Goal: Task Accomplishment & Management: Use online tool/utility

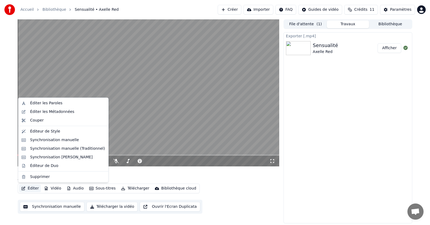
click at [35, 187] on button "Éditer" at bounding box center [30, 188] width 22 height 8
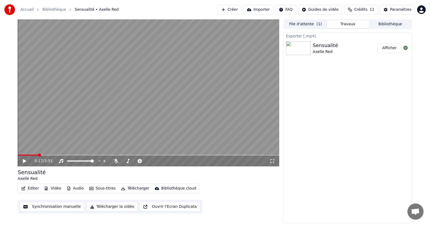
click at [258, 188] on div "Éditer Vidéo Audio Sous-titres Télécharger Bibliothèque cloud Synchronisation m…" at bounding box center [148, 198] width 261 height 30
click at [47, 204] on button "Synchronisation manuelle" at bounding box center [52, 207] width 64 height 10
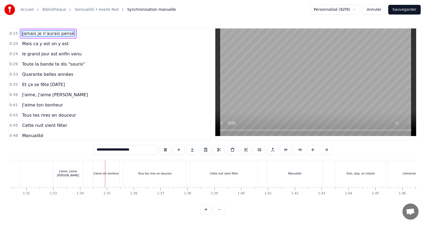
scroll to position [0, 2503]
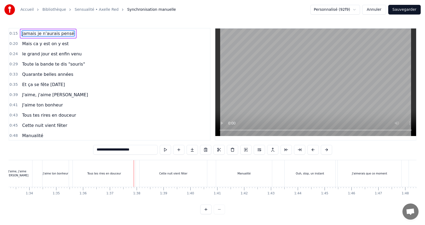
click at [35, 32] on span "Jamais je n'aurais pensé" at bounding box center [47, 33] width 53 height 6
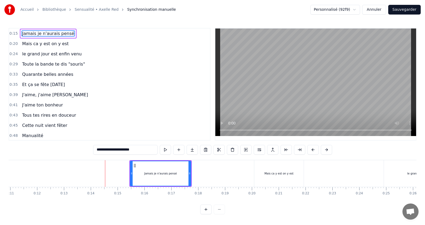
scroll to position [0, 363]
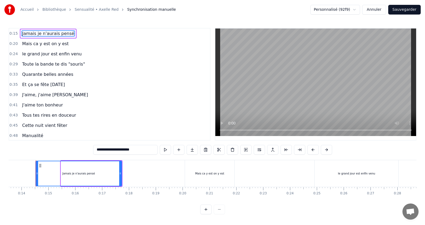
drag, startPoint x: 61, startPoint y: 174, endPoint x: 36, endPoint y: 172, distance: 25.3
click at [36, 172] on icon at bounding box center [37, 173] width 2 height 4
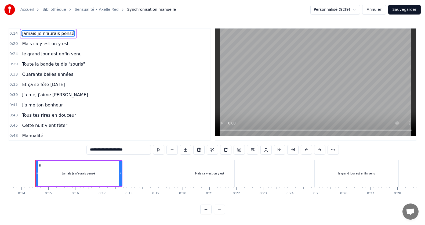
click at [36, 172] on icon at bounding box center [37, 173] width 2 height 4
drag, startPoint x: 121, startPoint y: 173, endPoint x: 76, endPoint y: 170, distance: 45.2
click at [76, 170] on div at bounding box center [75, 173] width 2 height 24
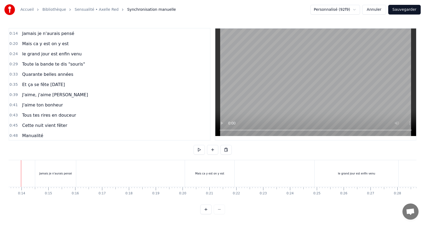
scroll to position [0, 349]
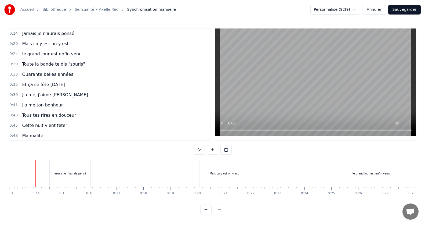
click at [49, 179] on div "Jamais je n'aurais pensé" at bounding box center [69, 173] width 41 height 27
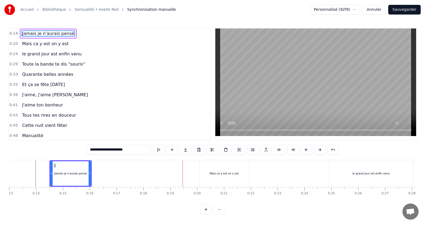
click at [200, 173] on div "Mais ca y est on y est" at bounding box center [223, 173] width 49 height 27
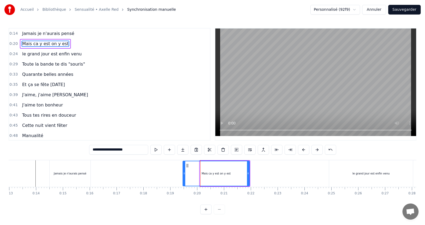
drag, startPoint x: 201, startPoint y: 174, endPoint x: 184, endPoint y: 173, distance: 17.2
click at [184, 173] on icon at bounding box center [184, 173] width 2 height 4
click at [183, 173] on div "Mais ca y est on y est" at bounding box center [216, 174] width 67 height 26
drag, startPoint x: 249, startPoint y: 173, endPoint x: 220, endPoint y: 171, distance: 29.6
click at [220, 171] on icon at bounding box center [218, 173] width 2 height 4
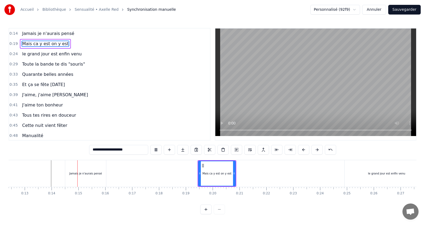
scroll to position [0, 355]
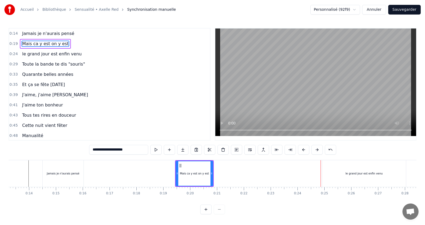
click at [324, 169] on div "le grand jour est enfin venu" at bounding box center [364, 173] width 84 height 27
type input "**********"
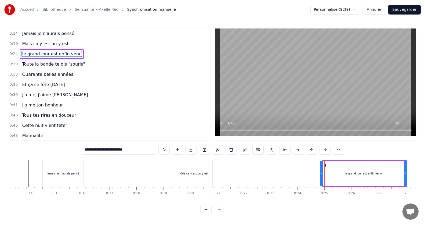
click at [321, 174] on icon at bounding box center [322, 173] width 2 height 4
drag, startPoint x: 405, startPoint y: 173, endPoint x: 385, endPoint y: 174, distance: 19.6
click at [385, 174] on icon at bounding box center [385, 173] width 2 height 4
click at [321, 177] on div at bounding box center [322, 173] width 2 height 24
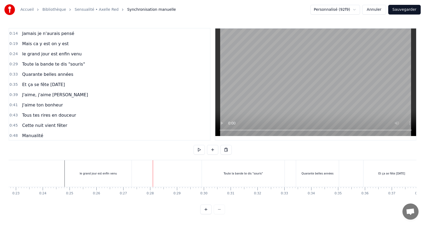
scroll to position [0, 712]
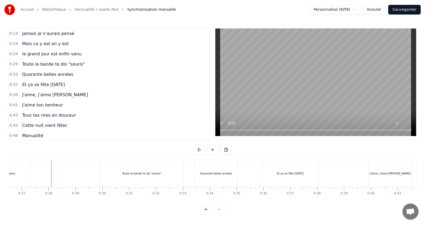
click at [60, 56] on span "le grand jour est enfin venu" at bounding box center [51, 54] width 61 height 6
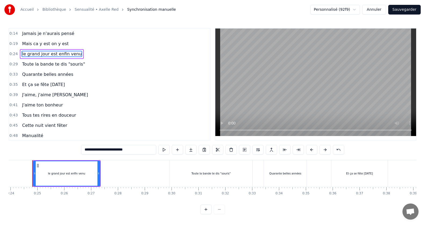
scroll to position [0, 640]
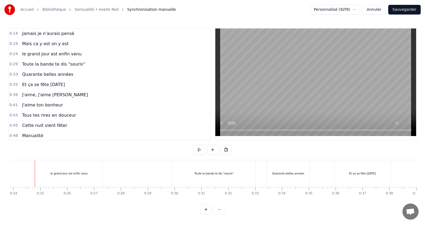
scroll to position [0, 639]
click at [38, 172] on div "le grand jour est enfin venu" at bounding box center [71, 173] width 67 height 27
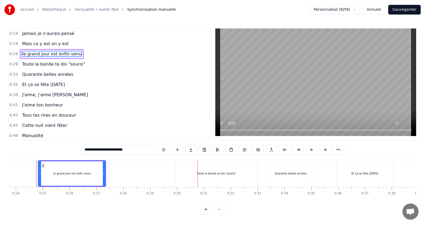
click at [39, 178] on div "le grand jour est enfin venu" at bounding box center [71, 174] width 67 height 26
click at [178, 172] on div "Toute la bande te dis "souris"" at bounding box center [216, 173] width 83 height 27
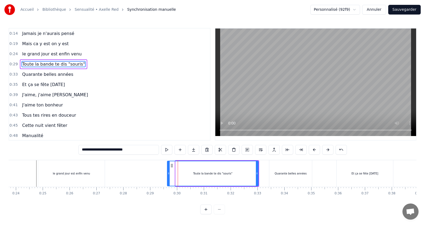
drag, startPoint x: 177, startPoint y: 175, endPoint x: 169, endPoint y: 176, distance: 8.4
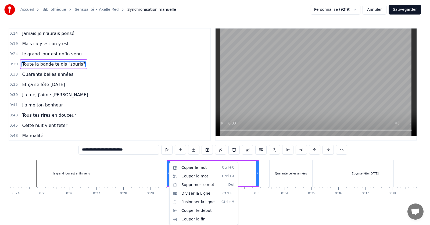
click at [158, 171] on html "Accueil Bibliothèque Sensualité • Axelle Red Synchronisation manuelle Personnal…" at bounding box center [215, 111] width 430 height 223
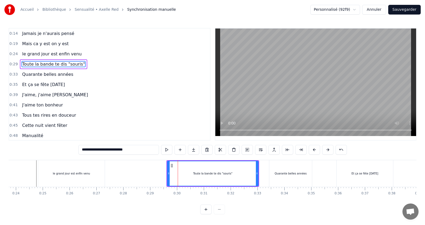
click at [38, 183] on div "le grand jour est enfin venu" at bounding box center [71, 173] width 67 height 27
type input "**********"
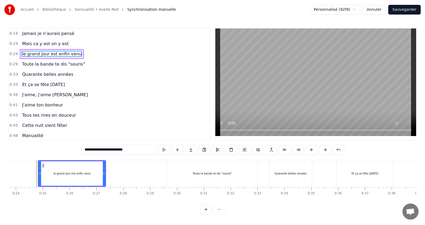
click at [219, 137] on div at bounding box center [315, 83] width 201 height 111
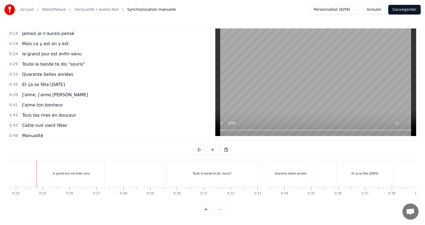
click at [38, 177] on div "le grand jour est enfin venu" at bounding box center [71, 173] width 67 height 27
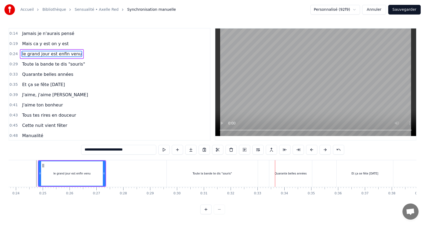
click at [39, 176] on div "le grand jour est enfin venu" at bounding box center [71, 174] width 67 height 26
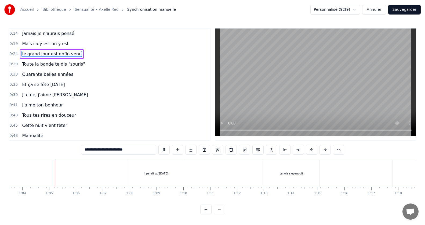
scroll to position [0, 1706]
click at [128, 174] on div "Il paraît qu'[DATE]" at bounding box center [154, 173] width 55 height 27
type input "**********"
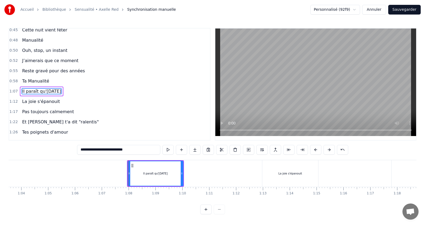
scroll to position [102, 0]
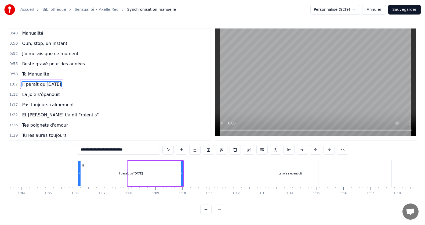
drag, startPoint x: 128, startPoint y: 175, endPoint x: 80, endPoint y: 165, distance: 49.4
click at [80, 165] on div at bounding box center [79, 173] width 2 height 24
click at [81, 167] on div at bounding box center [82, 173] width 2 height 24
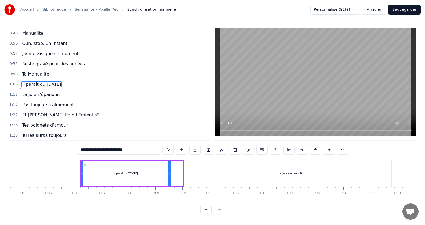
drag, startPoint x: 182, startPoint y: 172, endPoint x: 156, endPoint y: 181, distance: 27.8
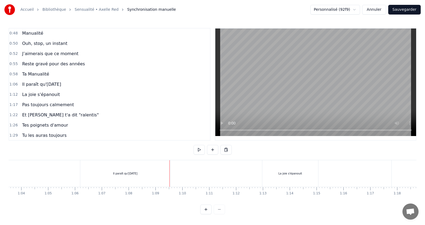
click at [156, 181] on div "Il paraît qu'[DATE]" at bounding box center [125, 173] width 90 height 27
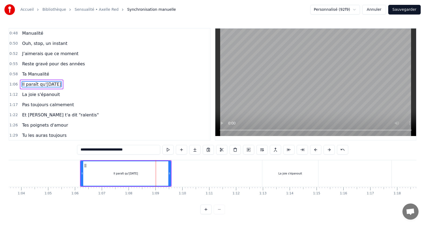
click at [83, 176] on div at bounding box center [82, 173] width 2 height 24
click at [81, 175] on div "Il paraît qu'[DATE]" at bounding box center [126, 174] width 90 height 26
click at [274, 170] on div "La joie s'épanouit" at bounding box center [290, 173] width 56 height 27
type input "**********"
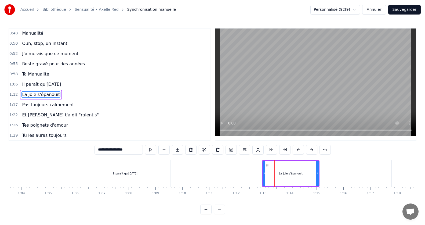
scroll to position [113, 0]
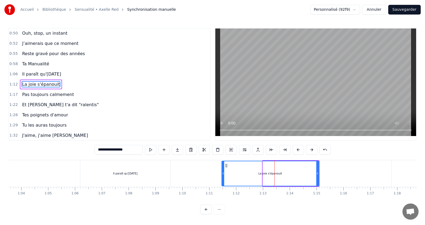
drag, startPoint x: 265, startPoint y: 173, endPoint x: 224, endPoint y: 175, distance: 41.1
click at [224, 175] on icon at bounding box center [223, 173] width 2 height 4
click at [223, 180] on div at bounding box center [223, 173] width 0 height 27
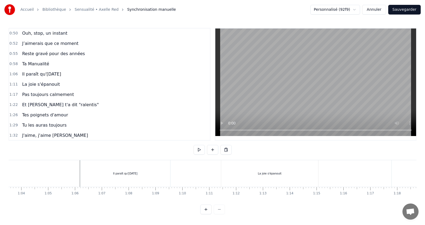
click at [80, 180] on div at bounding box center [80, 173] width 0 height 27
click at [81, 178] on div "Il paraît qu'[DATE]" at bounding box center [125, 173] width 90 height 27
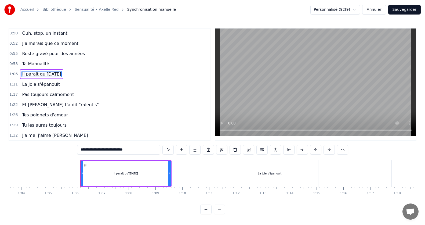
scroll to position [102, 0]
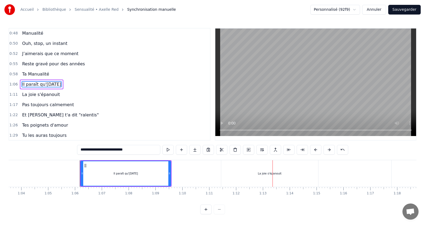
click at [311, 181] on div "La joie s'épanouit" at bounding box center [269, 173] width 97 height 27
type input "**********"
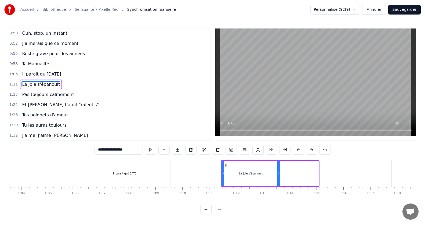
drag, startPoint x: 317, startPoint y: 175, endPoint x: 279, endPoint y: 173, distance: 38.7
click at [279, 173] on icon at bounding box center [278, 173] width 2 height 4
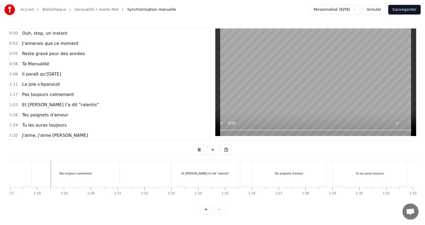
scroll to position [0, 2066]
click at [49, 173] on div "Pas toujours calmement" at bounding box center [75, 173] width 88 height 27
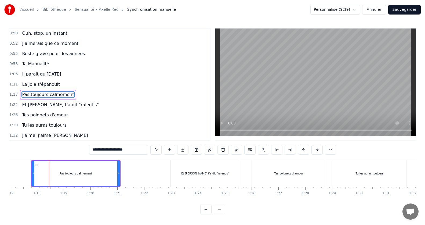
scroll to position [123, 0]
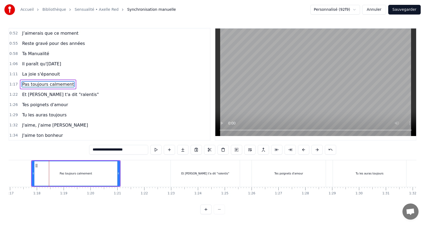
click at [152, 205] on div "0:14 Jamais je n'aurais pensé 0:19 Mais ca y est on y est 0:24 le grand jour es…" at bounding box center [213, 121] width 408 height 186
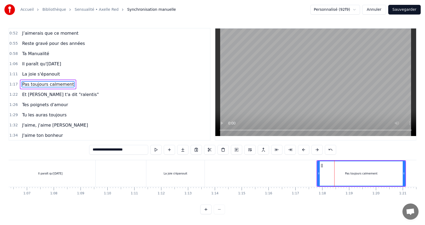
scroll to position [0, 1789]
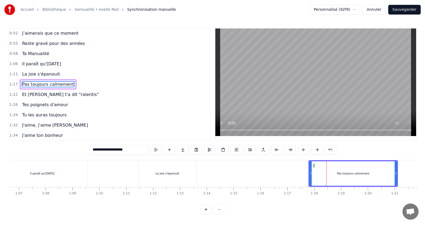
click at [139, 181] on div "La joie s'épanouit" at bounding box center [167, 173] width 58 height 27
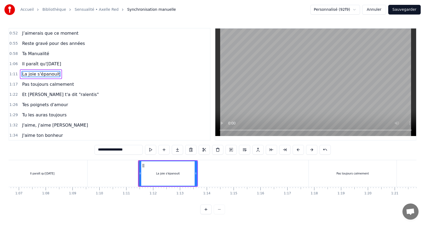
scroll to position [113, 0]
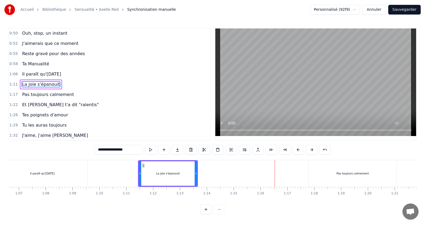
click at [310, 175] on div "Pas toujours calmement" at bounding box center [353, 173] width 88 height 27
type input "**********"
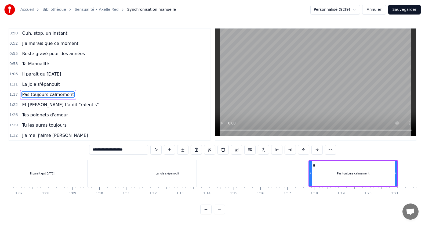
scroll to position [123, 0]
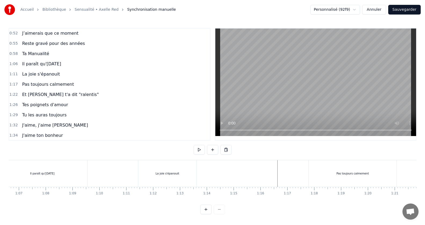
click at [311, 173] on div "Pas toujours calmement" at bounding box center [353, 173] width 88 height 27
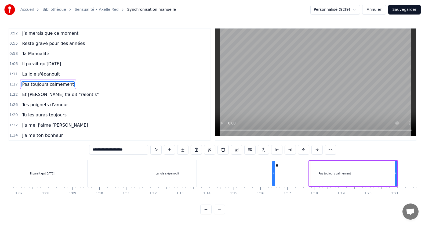
drag, startPoint x: 310, startPoint y: 173, endPoint x: 273, endPoint y: 175, distance: 36.8
click at [273, 175] on icon at bounding box center [274, 173] width 2 height 4
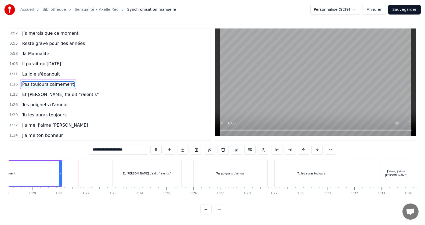
scroll to position [0, 2149]
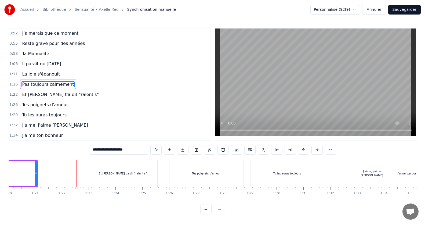
click at [95, 171] on div "Et [PERSON_NAME] t'a dit "ralentis"" at bounding box center [122, 173] width 69 height 27
type input "**********"
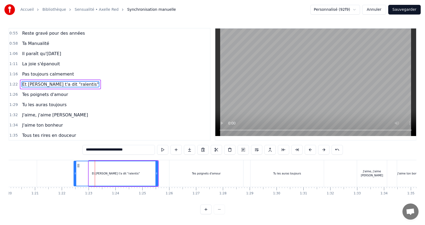
drag, startPoint x: 90, startPoint y: 172, endPoint x: 75, endPoint y: 171, distance: 14.8
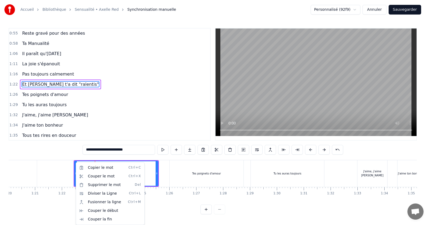
click at [75, 171] on html "Accueil Bibliothèque Sensualité • Axelle Red Synchronisation manuelle Personnal…" at bounding box center [215, 111] width 430 height 223
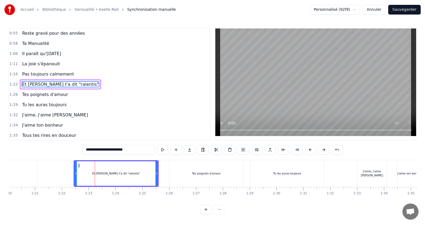
click at [75, 171] on icon at bounding box center [76, 173] width 2 height 4
drag, startPoint x: 157, startPoint y: 175, endPoint x: 149, endPoint y: 176, distance: 8.0
click at [149, 176] on div at bounding box center [149, 173] width 2 height 24
click at [75, 175] on icon at bounding box center [76, 173] width 2 height 4
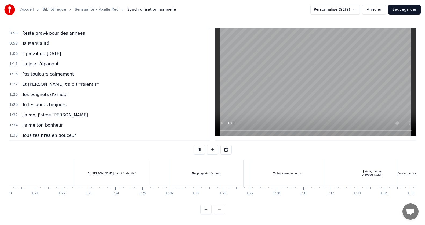
click at [170, 173] on div "Tes poignets d'amour" at bounding box center [206, 173] width 74 height 27
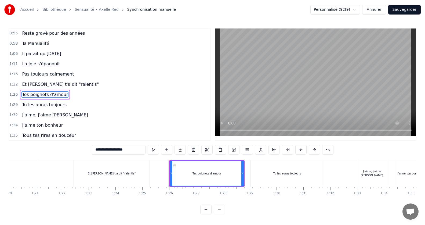
scroll to position [143, 0]
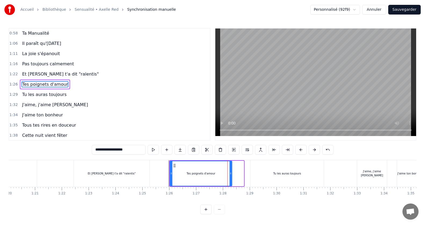
drag, startPoint x: 242, startPoint y: 173, endPoint x: 230, endPoint y: 175, distance: 12.0
click at [230, 175] on div at bounding box center [231, 173] width 2 height 24
click at [170, 174] on icon at bounding box center [171, 173] width 2 height 4
click at [320, 173] on div "Tu les auras toujours" at bounding box center [287, 173] width 73 height 27
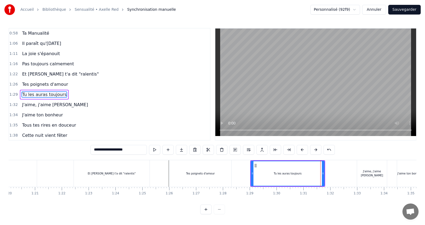
scroll to position [153, 0]
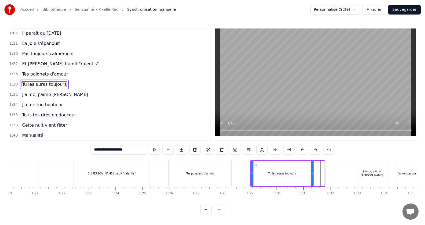
drag, startPoint x: 322, startPoint y: 173, endPoint x: 311, endPoint y: 175, distance: 11.1
click at [311, 175] on icon at bounding box center [312, 173] width 2 height 4
click at [169, 182] on div "Tes poignets d'amour" at bounding box center [200, 173] width 63 height 27
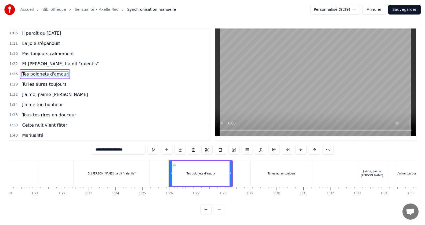
scroll to position [143, 0]
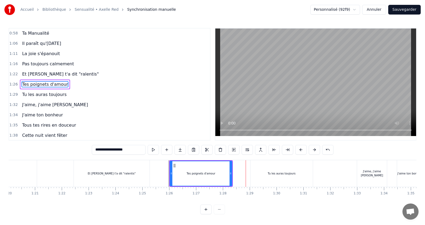
click at [264, 171] on div "Tu les auras toujours" at bounding box center [282, 173] width 62 height 27
type input "**********"
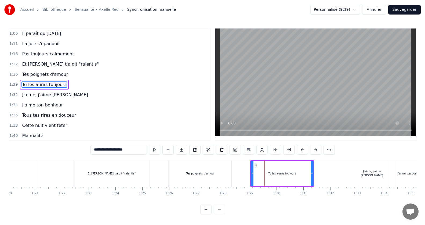
scroll to position [153, 0]
drag, startPoint x: 253, startPoint y: 172, endPoint x: 248, endPoint y: 173, distance: 4.6
click at [248, 173] on icon at bounding box center [247, 173] width 2 height 4
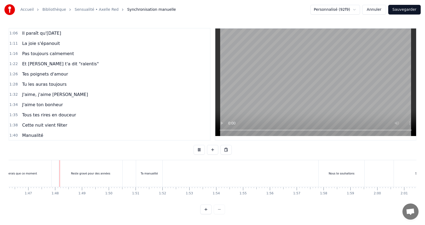
scroll to position [0, 2864]
click at [146, 174] on div "Ta manualité" at bounding box center [138, 173] width 17 height 4
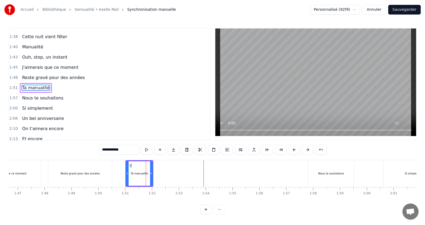
scroll to position [245, 0]
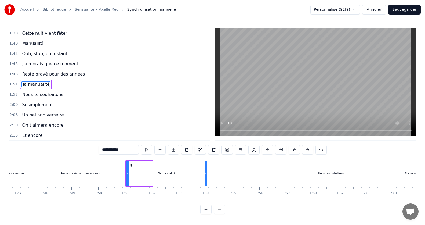
drag, startPoint x: 152, startPoint y: 173, endPoint x: 206, endPoint y: 180, distance: 55.0
click at [206, 180] on div at bounding box center [206, 173] width 2 height 24
click at [49, 179] on div "Reste gravé pour des années" at bounding box center [80, 173] width 64 height 27
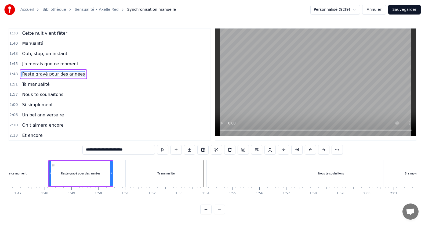
scroll to position [235, 0]
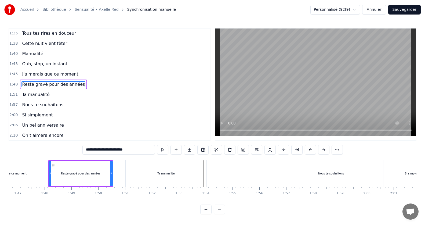
click at [310, 174] on div "Nous te souhaitons" at bounding box center [331, 173] width 46 height 27
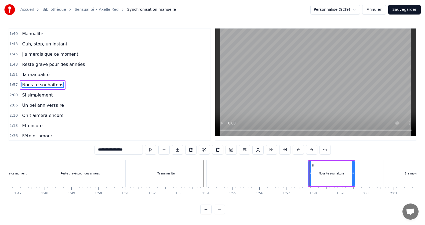
scroll to position [255, 0]
click at [309, 173] on div "Nous te souhaitons" at bounding box center [332, 174] width 46 height 26
drag, startPoint x: 310, startPoint y: 174, endPoint x: 288, endPoint y: 174, distance: 22.0
click at [288, 174] on circle at bounding box center [288, 174] width 0 height 0
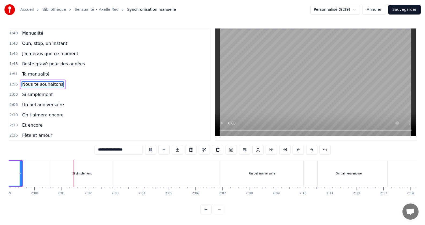
scroll to position [0, 3218]
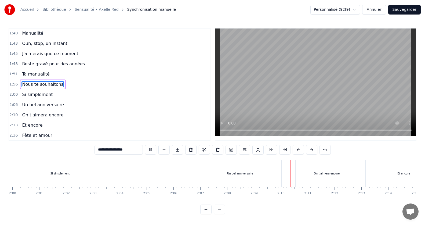
click at [32, 170] on div "Si simplement" at bounding box center [60, 173] width 62 height 27
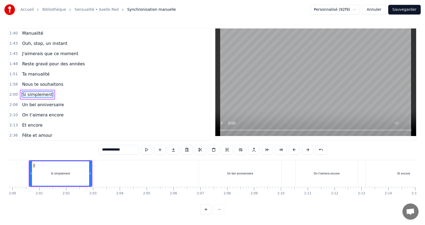
scroll to position [0, 3214]
click at [25, 84] on span "Nous te souhaitons" at bounding box center [42, 84] width 42 height 6
type input "**********"
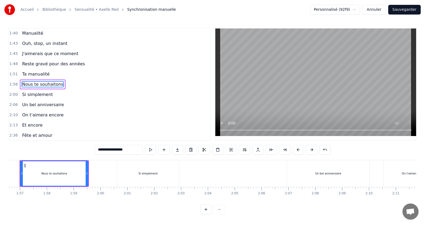
scroll to position [0, 3114]
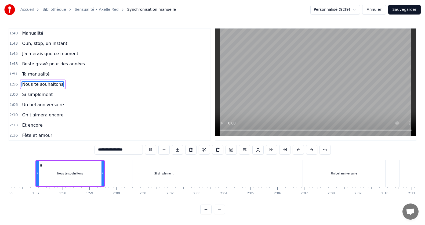
click at [212, 129] on div "0:14 Jamais je n'aurais pensé 0:19 Mais ca y est on y est 0:24 le grand jour es…" at bounding box center [213, 84] width 408 height 113
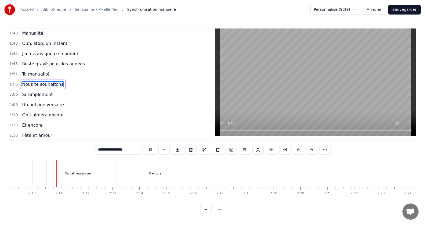
scroll to position [0, 3470]
click at [41, 83] on span "Nous te souhaitons" at bounding box center [42, 84] width 42 height 6
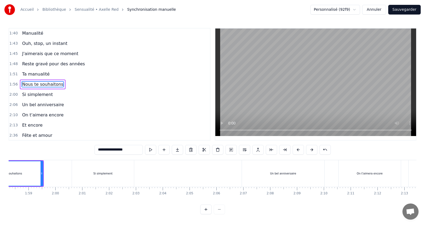
scroll to position [0, 3114]
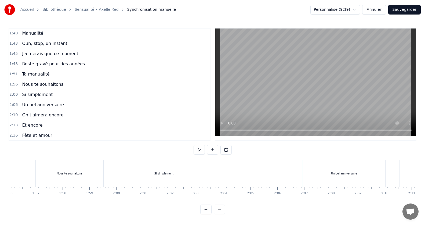
click at [312, 174] on div "Un bel anniversaire" at bounding box center [344, 173] width 82 height 27
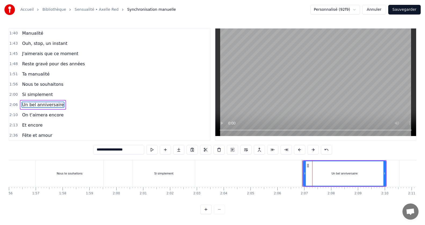
scroll to position [276, 0]
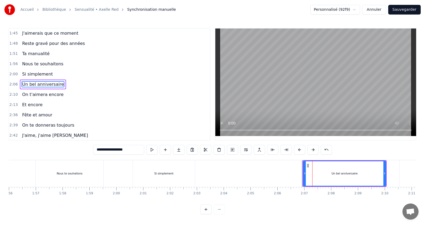
drag, startPoint x: 303, startPoint y: 173, endPoint x: 288, endPoint y: 172, distance: 14.8
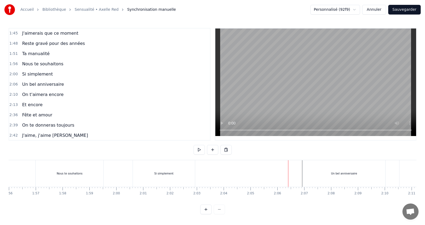
click at [288, 170] on div at bounding box center [288, 173] width 0 height 27
click at [320, 170] on div "Un bel anniversaire" at bounding box center [344, 173] width 82 height 27
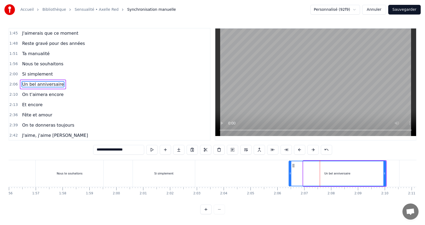
drag, startPoint x: 304, startPoint y: 172, endPoint x: 289, endPoint y: 171, distance: 14.5
click at [289, 171] on icon at bounding box center [290, 173] width 2 height 4
click at [289, 172] on icon at bounding box center [290, 173] width 2 height 4
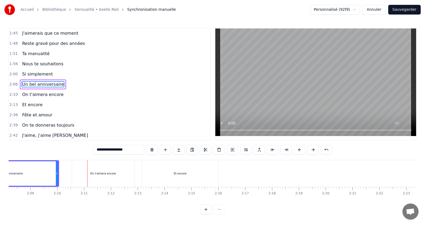
scroll to position [0, 3474]
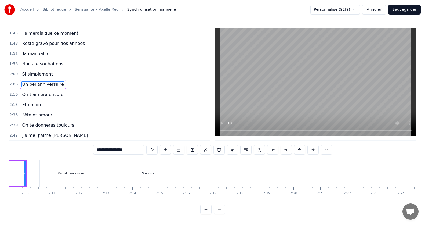
click at [35, 66] on span "Nous te souhaitons" at bounding box center [42, 64] width 42 height 6
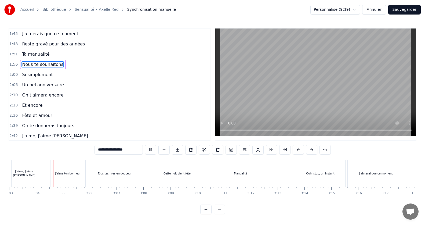
scroll to position [0, 4913]
click at [23, 178] on div "J'aime, J'aime [PERSON_NAME]" at bounding box center [23, 173] width 25 height 27
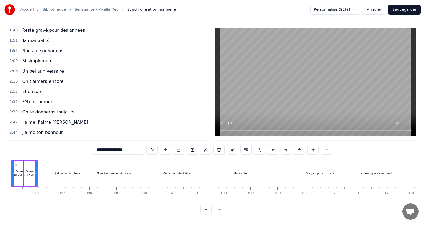
scroll to position [0, 4901]
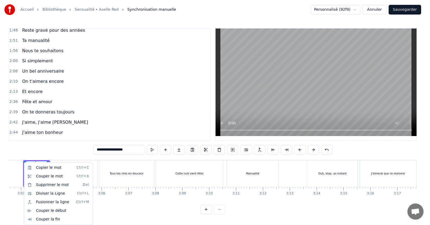
click at [23, 178] on html "Accueil Bibliothèque Sensualité • Axelle Red Synchronisation manuelle Personnal…" at bounding box center [215, 111] width 430 height 223
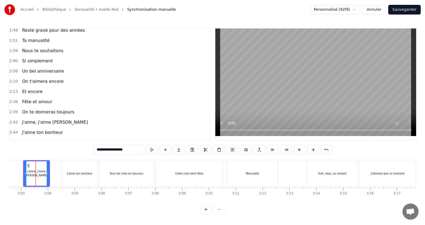
click at [25, 176] on div at bounding box center [25, 173] width 2 height 24
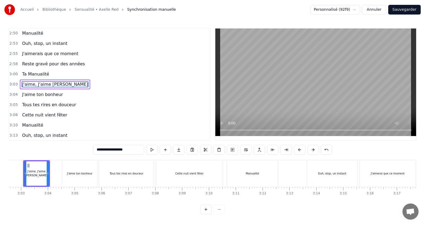
scroll to position [0, 4890]
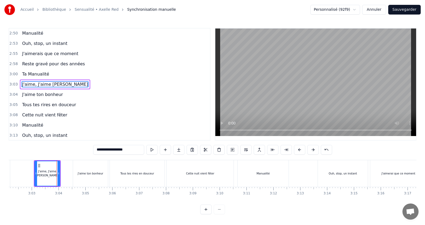
drag, startPoint x: 121, startPoint y: 149, endPoint x: 47, endPoint y: 148, distance: 73.8
click at [47, 148] on div "0:14 Jamais je n'aurais pensé 0:19 Mais ca y est on y est 0:24 le grand jour es…" at bounding box center [213, 121] width 408 height 186
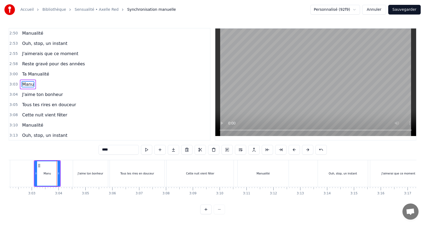
click at [37, 171] on icon at bounding box center [36, 173] width 2 height 4
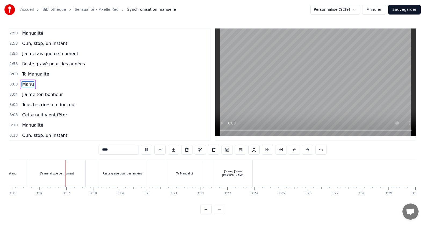
scroll to position [0, 5248]
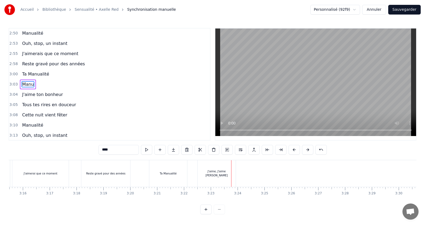
click at [210, 181] on div "J'aime, J'aime [PERSON_NAME]" at bounding box center [217, 173] width 38 height 27
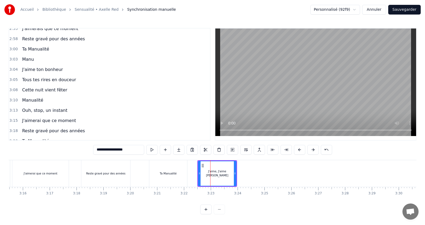
scroll to position [460, 0]
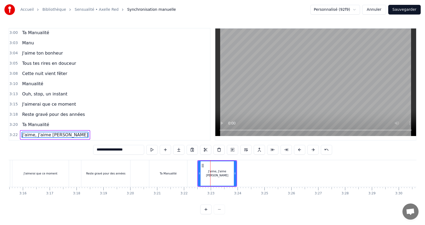
click at [217, 178] on div "J'aime, J'aime [PERSON_NAME]" at bounding box center [217, 173] width 38 height 24
drag, startPoint x: 198, startPoint y: 172, endPoint x: 214, endPoint y: 175, distance: 16.0
click at [214, 175] on div at bounding box center [215, 173] width 2 height 24
drag, startPoint x: 121, startPoint y: 147, endPoint x: 72, endPoint y: 141, distance: 49.2
click at [72, 141] on div "0:14 Jamais je n'aurais pensé 0:19 Mais ca y est on y est 0:24 le grand jour es…" at bounding box center [213, 121] width 408 height 186
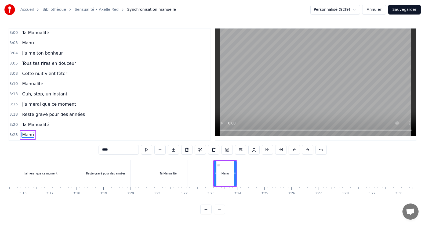
type input "****"
click at [213, 173] on div "Manu" at bounding box center [225, 173] width 24 height 27
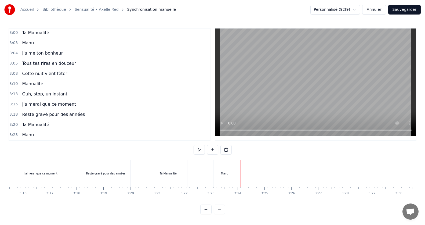
click at [241, 171] on div at bounding box center [241, 173] width 0 height 27
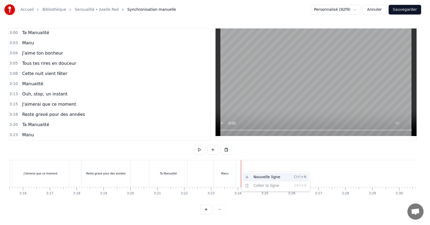
click at [261, 176] on div "Nouvelle ligne Ctrl+N" at bounding box center [275, 177] width 66 height 9
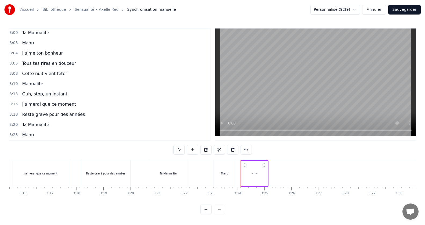
click at [253, 171] on div "<>" at bounding box center [254, 173] width 5 height 4
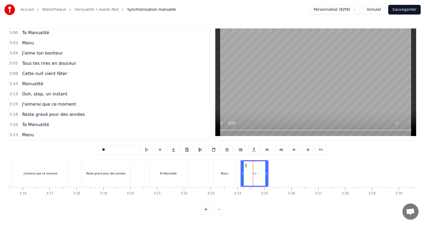
scroll to position [470, 0]
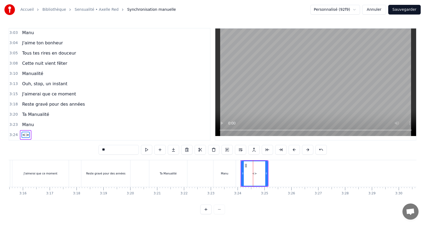
drag, startPoint x: 127, startPoint y: 147, endPoint x: 64, endPoint y: 154, distance: 63.2
click at [64, 154] on div "0:14 Jamais je n'aurais pensé 0:19 Mais ca y est on y est 0:24 le grand jour es…" at bounding box center [213, 121] width 408 height 186
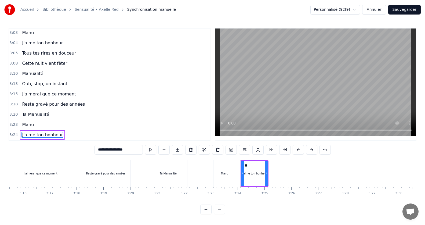
click at [242, 172] on icon at bounding box center [243, 173] width 2 height 4
type input "**********"
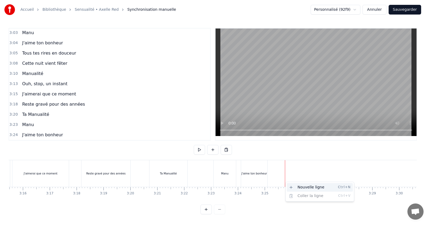
click at [298, 186] on div "Nouvelle ligne Ctrl+N" at bounding box center [319, 187] width 66 height 9
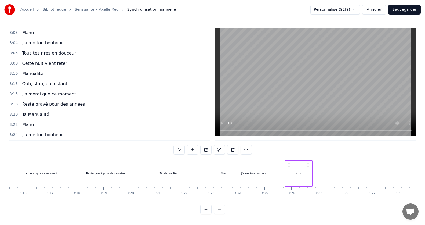
click at [298, 173] on div "<>" at bounding box center [298, 173] width 5 height 4
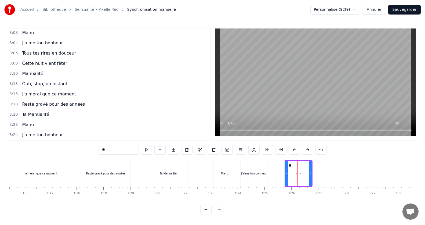
scroll to position [480, 0]
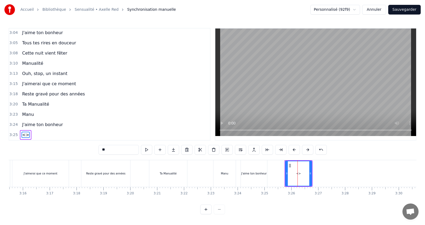
drag, startPoint x: 127, startPoint y: 142, endPoint x: 92, endPoint y: 145, distance: 35.1
click at [92, 145] on div "0:14 Jamais je n'aurais pensé 0:19 Mais ca y est on y est 0:24 le grand jour es…" at bounding box center [213, 121] width 408 height 186
click at [286, 174] on div at bounding box center [287, 173] width 2 height 24
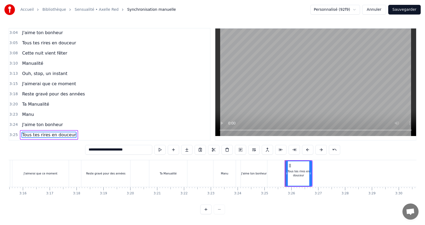
type input "**********"
drag, startPoint x: 311, startPoint y: 171, endPoint x: 341, endPoint y: 168, distance: 30.7
click at [341, 168] on div at bounding box center [341, 173] width 2 height 24
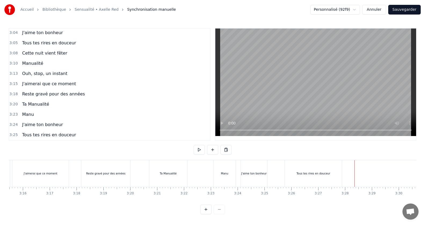
drag, startPoint x: 340, startPoint y: 154, endPoint x: 354, endPoint y: 169, distance: 20.5
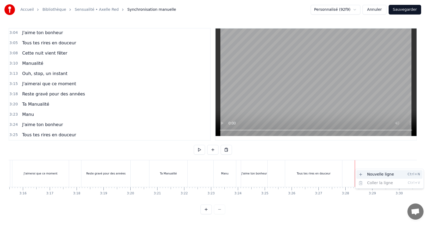
click at [362, 172] on div "Nouvelle ligne Ctrl+N" at bounding box center [389, 174] width 66 height 9
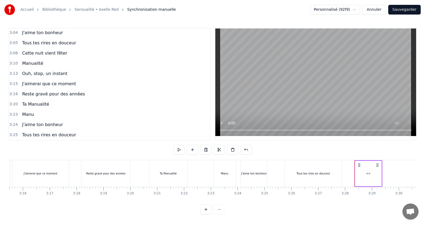
click at [372, 175] on div "<>" at bounding box center [368, 174] width 26 height 26
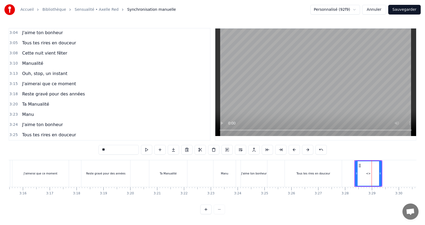
scroll to position [491, 0]
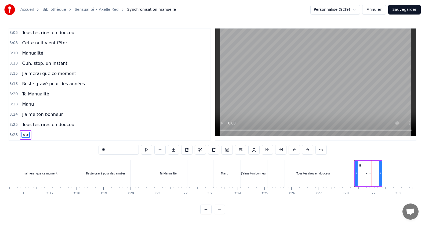
drag, startPoint x: 129, startPoint y: 147, endPoint x: 58, endPoint y: 144, distance: 71.2
click at [58, 144] on div "0:14 Jamais je n'aurais pensé 0:19 Mais ca y est on y est 0:24 le grand jour es…" at bounding box center [213, 121] width 408 height 186
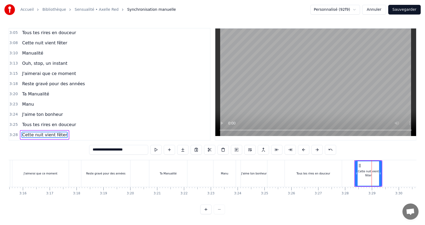
click at [356, 164] on div at bounding box center [356, 173] width 2 height 24
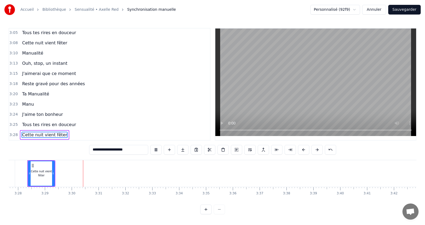
scroll to position [0, 5607]
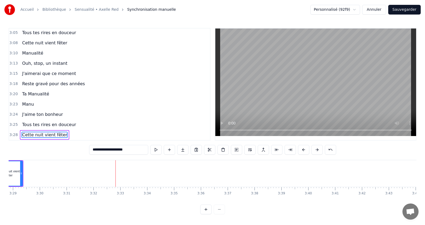
click at [19, 180] on div "Cette nuit vient fêter" at bounding box center [10, 173] width 26 height 24
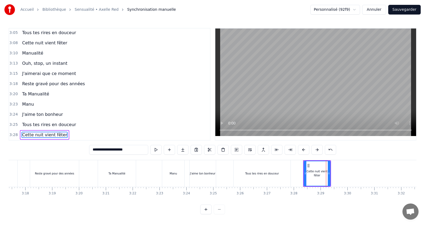
scroll to position [0, 5308]
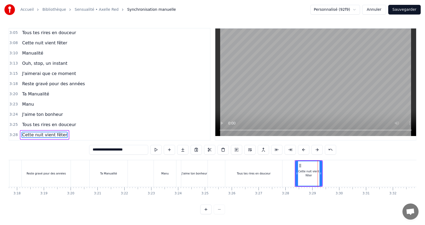
click at [235, 168] on div "Tous tes rires en douceur" at bounding box center [253, 173] width 57 height 27
type input "**********"
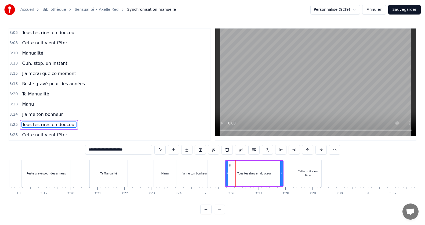
click at [225, 170] on div "Tous tes rires en douceur" at bounding box center [254, 173] width 59 height 27
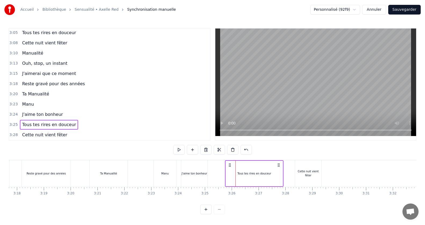
click at [226, 164] on div "Tous tes rires en douceur" at bounding box center [254, 174] width 57 height 26
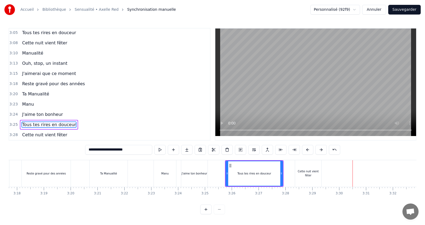
click at [321, 176] on div "Cette nuit vient fêter" at bounding box center [308, 173] width 26 height 27
type input "**********"
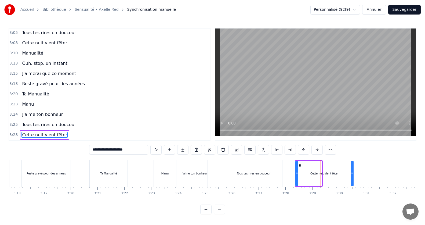
drag, startPoint x: 321, startPoint y: 173, endPoint x: 353, endPoint y: 177, distance: 31.7
click at [353, 177] on div at bounding box center [352, 173] width 2 height 24
click at [297, 173] on div at bounding box center [297, 173] width 2 height 24
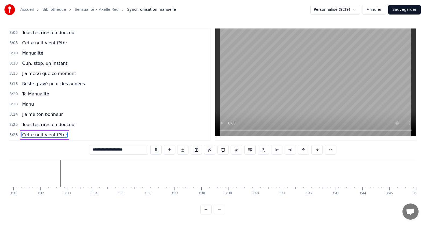
scroll to position [0, 5667]
click at [39, 133] on span "Cette nuit vient fêter" at bounding box center [44, 135] width 46 height 6
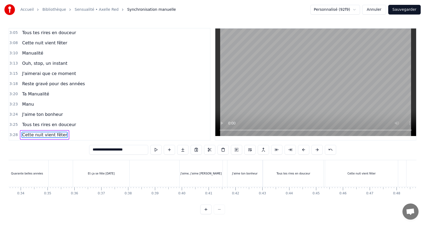
scroll to position [0, 516]
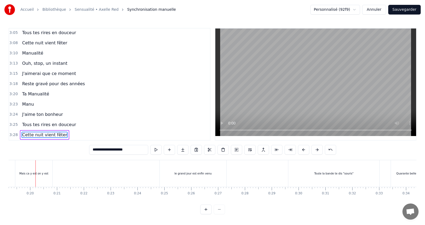
click at [46, 132] on span "Cette nuit vient fêter" at bounding box center [44, 135] width 46 height 6
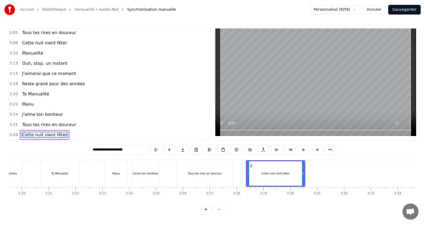
scroll to position [0, 5567]
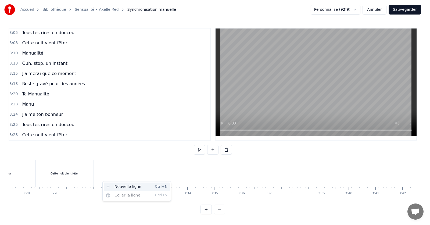
click at [123, 187] on div "Nouvelle ligne Ctrl+N" at bounding box center [137, 186] width 66 height 9
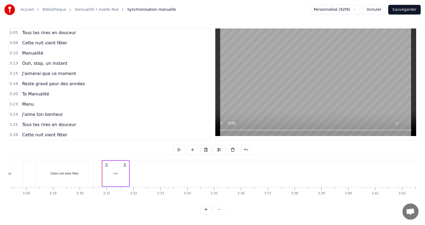
click at [117, 175] on div "<>" at bounding box center [116, 174] width 26 height 26
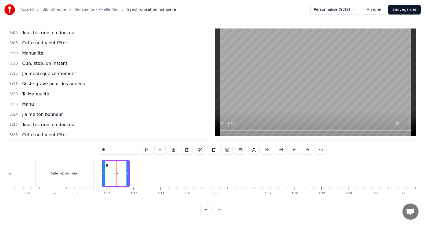
scroll to position [501, 0]
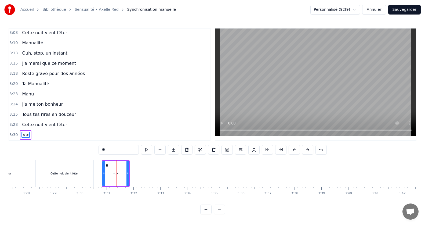
drag, startPoint x: 123, startPoint y: 146, endPoint x: 91, endPoint y: 143, distance: 31.5
click at [91, 143] on div "0:14 Jamais je n'aurais pensé 0:19 Mais ca y est on y est 0:24 le grand jour es…" at bounding box center [213, 121] width 408 height 186
click at [104, 171] on icon at bounding box center [104, 173] width 2 height 4
click at [87, 164] on div "Cette nuit vient fêter" at bounding box center [65, 173] width 58 height 27
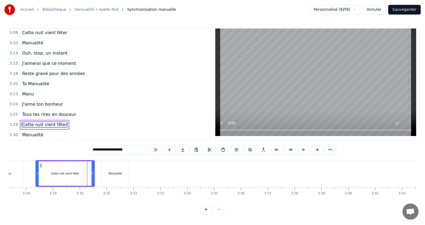
click at [47, 123] on span "Cette nuit vient fêter" at bounding box center [44, 124] width 46 height 6
click at [106, 167] on div "Manualité" at bounding box center [115, 173] width 26 height 27
type input "*********"
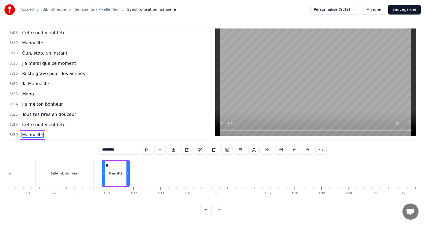
click at [32, 133] on span "Manualité" at bounding box center [32, 135] width 22 height 6
drag, startPoint x: 128, startPoint y: 170, endPoint x: 152, endPoint y: 173, distance: 24.8
click at [152, 173] on icon at bounding box center [152, 173] width 2 height 4
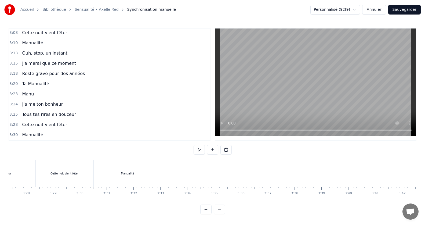
click at [176, 169] on div at bounding box center [176, 173] width 0 height 27
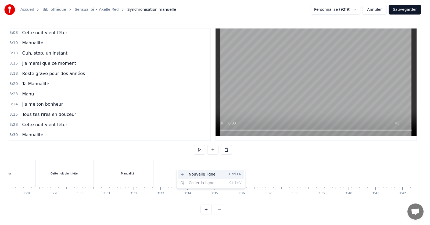
click at [188, 173] on div "Nouvelle ligne Ctrl+N" at bounding box center [211, 174] width 66 height 9
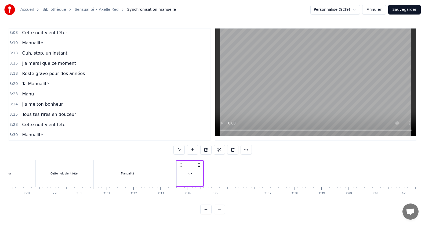
click at [184, 176] on div "<>" at bounding box center [190, 174] width 26 height 26
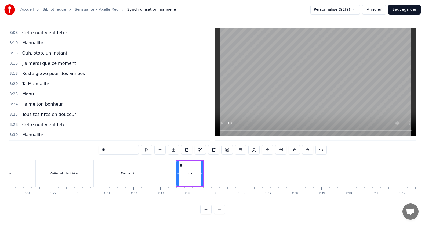
scroll to position [511, 0]
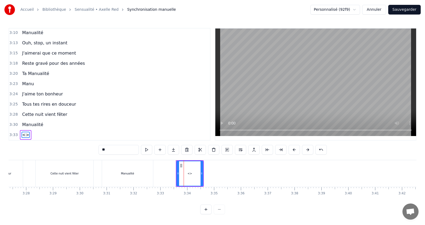
drag, startPoint x: 127, startPoint y: 146, endPoint x: 63, endPoint y: 149, distance: 63.4
click at [63, 149] on div "0:14 Jamais je n'aurais pensé 0:19 Mais ca y est on y est 0:24 le grand jour es…" at bounding box center [213, 121] width 408 height 186
type input "*"
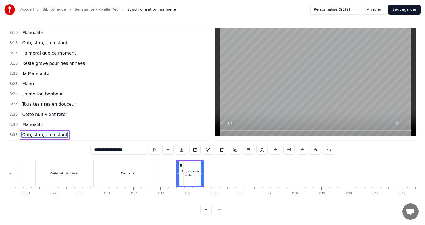
click at [177, 166] on div at bounding box center [178, 173] width 2 height 24
type input "**********"
click at [202, 171] on icon at bounding box center [202, 173] width 2 height 4
drag, startPoint x: 202, startPoint y: 170, endPoint x: 228, endPoint y: 168, distance: 25.8
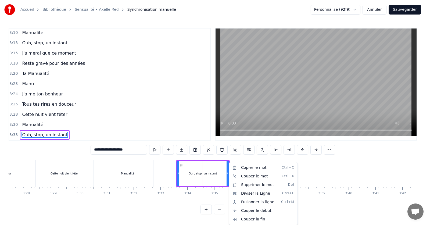
click at [227, 169] on html "Accueil Bibliothèque Sensualité • Axelle Red Synchronisation manuelle Personnal…" at bounding box center [215, 111] width 430 height 223
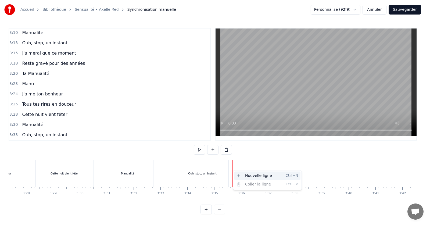
click at [239, 173] on div "Nouvelle ligne Ctrl+N" at bounding box center [267, 175] width 66 height 9
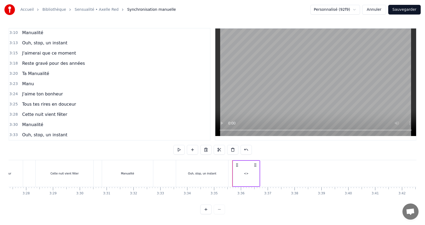
click at [248, 168] on div "<>" at bounding box center [246, 174] width 26 height 26
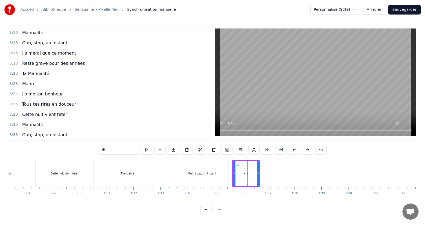
scroll to position [521, 0]
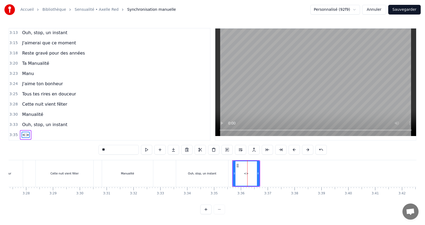
drag, startPoint x: 122, startPoint y: 145, endPoint x: 64, endPoint y: 146, distance: 58.8
click at [64, 146] on div "0:14 Jamais je n'aurais pensé 0:19 Mais ca y est on y est 0:24 le grand jour es…" at bounding box center [213, 121] width 408 height 186
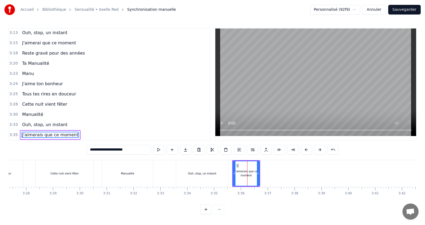
click at [234, 171] on icon at bounding box center [234, 173] width 2 height 4
type input "**********"
drag, startPoint x: 259, startPoint y: 169, endPoint x: 290, endPoint y: 170, distance: 31.2
click at [290, 171] on icon at bounding box center [289, 173] width 2 height 4
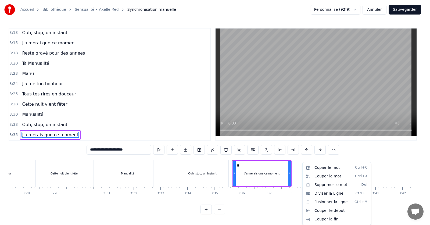
click at [303, 159] on html "Accueil Bibliothèque Sensualité • Axelle Red Synchronisation manuelle Personnal…" at bounding box center [215, 111] width 430 height 223
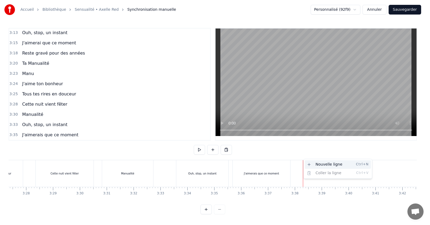
click at [312, 164] on div "Nouvelle ligne Ctrl+N" at bounding box center [337, 164] width 66 height 9
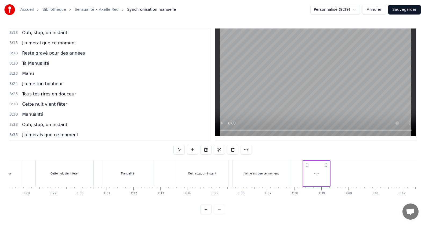
click at [307, 165] on div "<>" at bounding box center [316, 174] width 26 height 26
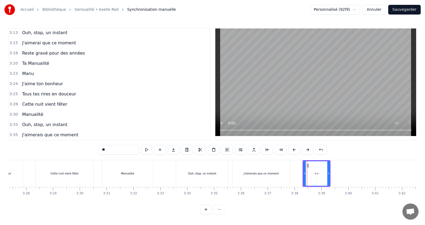
scroll to position [531, 0]
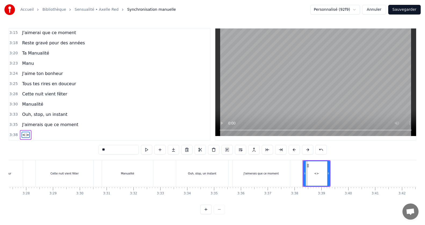
drag, startPoint x: 125, startPoint y: 153, endPoint x: 121, endPoint y: 150, distance: 5.0
click at [121, 150] on div "0:14 Jamais je n'aurais pensé 0:19 Mais ca y est on y est 0:24 le grand jour es…" at bounding box center [213, 121] width 408 height 186
drag, startPoint x: 121, startPoint y: 150, endPoint x: 69, endPoint y: 156, distance: 51.9
click at [69, 156] on div "0:14 Jamais je n'aurais pensé 0:19 Mais ca y est on y est 0:24 le grand jour es…" at bounding box center [213, 121] width 408 height 186
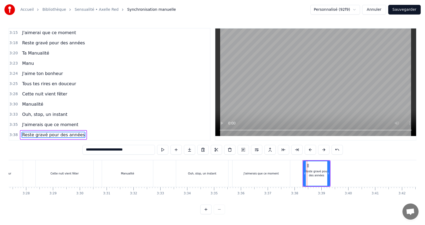
type input "**********"
click at [306, 169] on div "Reste gravé pour des années" at bounding box center [317, 173] width 26 height 8
click at [59, 135] on span "Reste gravé pour des années" at bounding box center [53, 135] width 64 height 6
drag, startPoint x: 329, startPoint y: 171, endPoint x: 367, endPoint y: 177, distance: 38.6
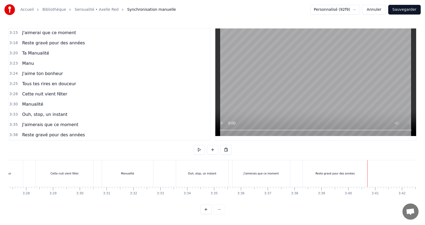
click at [48, 133] on span "Reste gravé pour des années" at bounding box center [53, 135] width 64 height 6
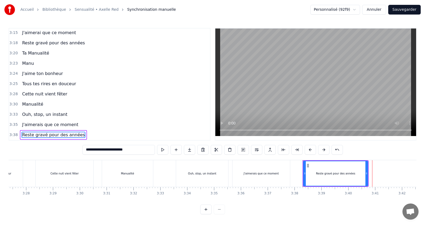
click at [372, 172] on div at bounding box center [372, 173] width 0 height 27
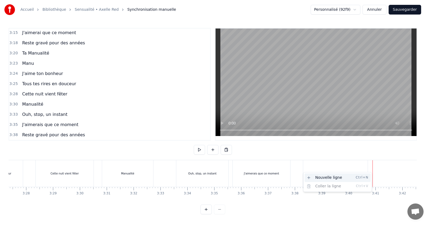
click at [363, 176] on span "Ctrl+N" at bounding box center [361, 177] width 13 height 4
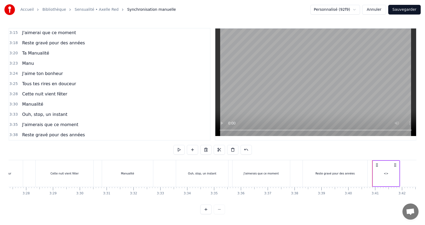
click at [383, 173] on div "<>" at bounding box center [386, 174] width 26 height 26
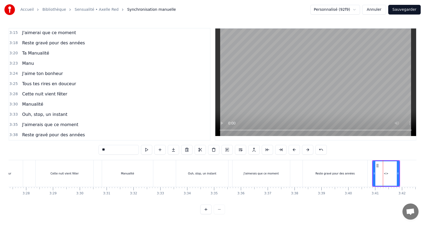
scroll to position [542, 0]
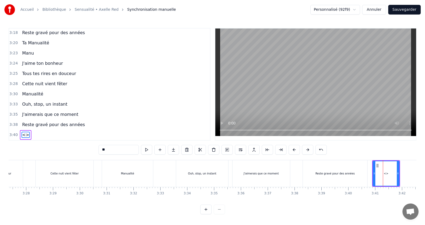
drag, startPoint x: 132, startPoint y: 148, endPoint x: 60, endPoint y: 149, distance: 71.4
click at [60, 149] on div "0:14 Jamais je n'aurais pensé 0:19 Mais ca y est on y est 0:24 le grand jour es…" at bounding box center [213, 121] width 408 height 186
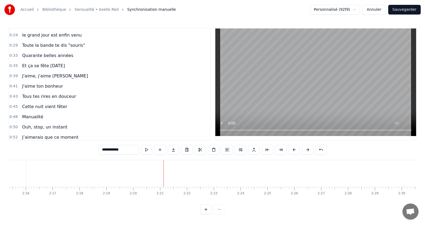
scroll to position [0, 0]
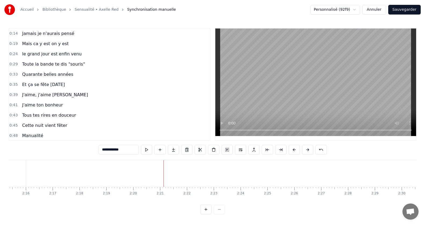
click at [35, 53] on span "le grand jour est enfin venu" at bounding box center [51, 54] width 61 height 6
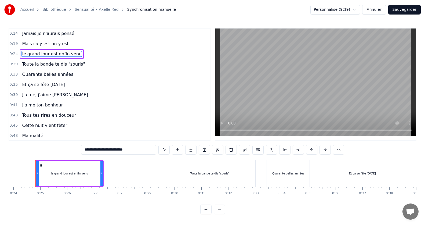
click at [35, 46] on span "Mais ca y est on y est" at bounding box center [45, 44] width 48 height 6
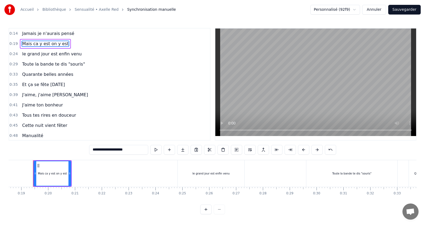
scroll to position [0, 495]
click at [184, 175] on div "le grand jour est enfin venu" at bounding box center [213, 173] width 67 height 27
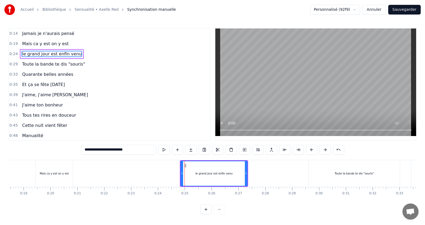
click at [181, 172] on div "le grand jour est enfin venu" at bounding box center [213, 174] width 67 height 26
drag, startPoint x: 183, startPoint y: 172, endPoint x: 173, endPoint y: 172, distance: 9.9
click at [172, 172] on icon at bounding box center [171, 173] width 2 height 4
click at [399, 172] on div "Toute la bande te dis "souris"" at bounding box center [354, 173] width 91 height 27
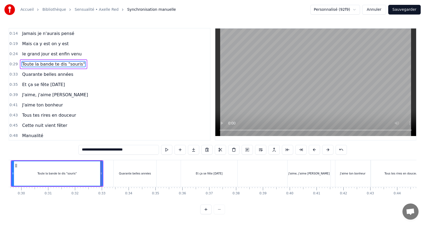
scroll to position [0, 858]
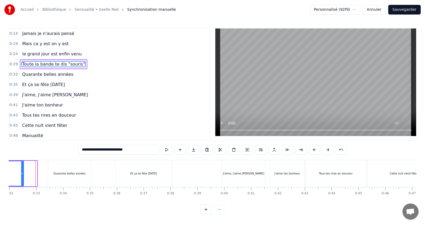
drag, startPoint x: 36, startPoint y: 174, endPoint x: 23, endPoint y: 173, distance: 13.5
click at [23, 173] on icon at bounding box center [22, 173] width 2 height 4
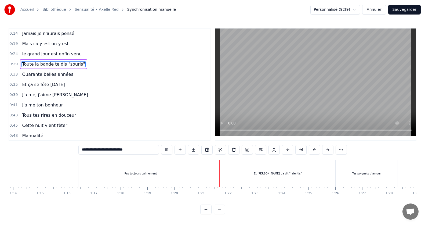
scroll to position [0, 2152]
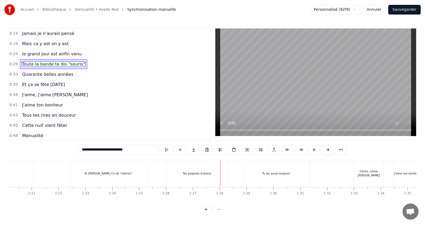
click at [228, 171] on div "Tes poignets d'amour" at bounding box center [197, 173] width 63 height 27
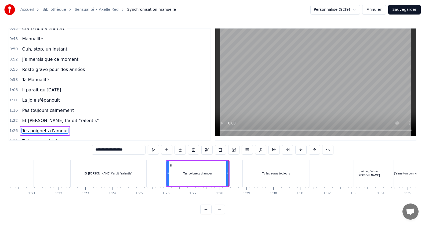
scroll to position [143, 0]
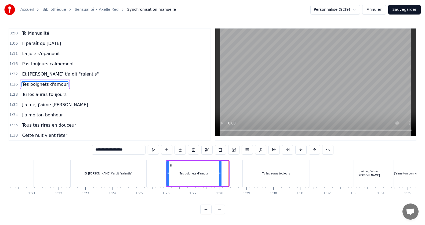
drag, startPoint x: 227, startPoint y: 172, endPoint x: 219, endPoint y: 172, distance: 8.6
click at [219, 172] on icon at bounding box center [220, 173] width 2 height 4
click at [27, 67] on span "Pas toujours calmement" at bounding box center [47, 64] width 53 height 6
type input "**********"
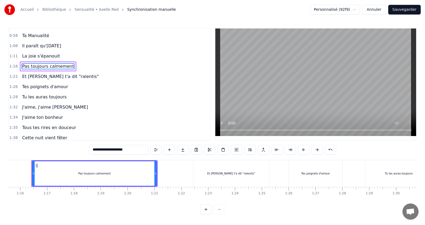
scroll to position [0, 2025]
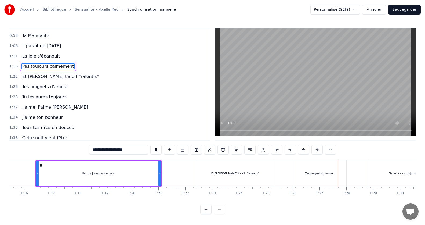
click at [55, 33] on div "0:58 Ta Manualité" at bounding box center [109, 36] width 201 height 10
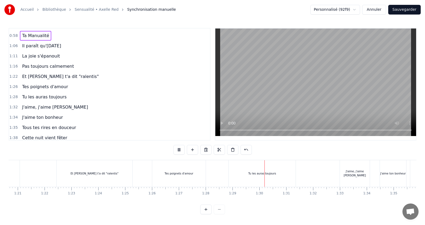
scroll to position [0, 2383]
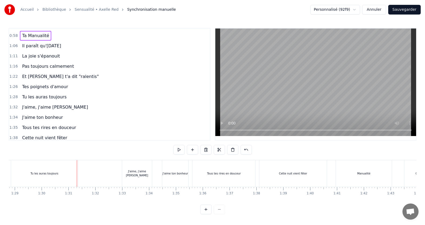
click at [35, 37] on span "Ta Manualité" at bounding box center [35, 35] width 28 height 6
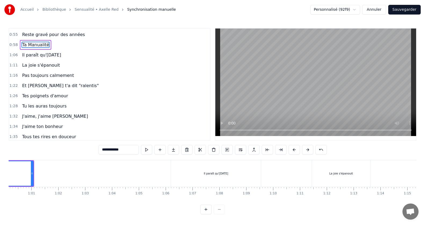
scroll to position [0, 1534]
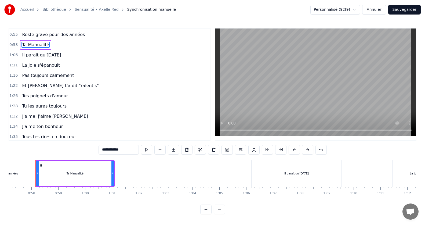
click at [32, 55] on span "Il paraît qu'[DATE]" at bounding box center [41, 55] width 40 height 6
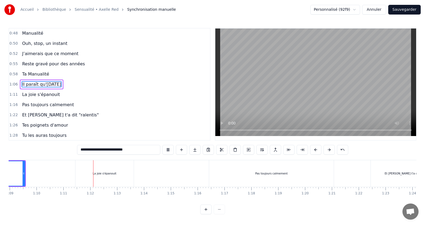
scroll to position [0, 1892]
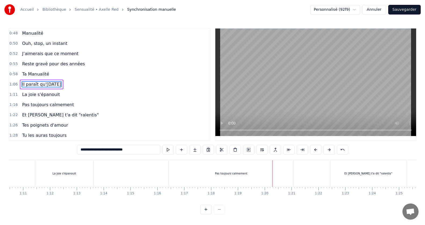
drag, startPoint x: 293, startPoint y: 172, endPoint x: 286, endPoint y: 172, distance: 7.3
click at [286, 172] on div "Pas toujours calmement" at bounding box center [231, 173] width 125 height 27
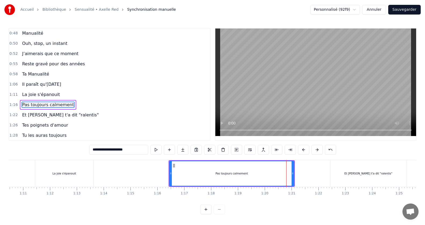
scroll to position [123, 0]
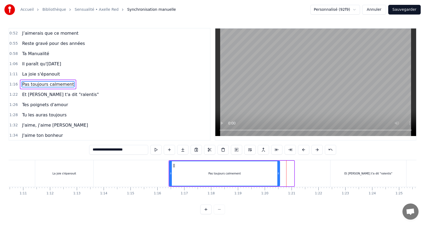
drag, startPoint x: 293, startPoint y: 172, endPoint x: 279, endPoint y: 170, distance: 14.4
click at [279, 170] on div at bounding box center [278, 173] width 2 height 24
click at [47, 72] on span "La joie s'épanouit" at bounding box center [40, 74] width 39 height 6
type input "**********"
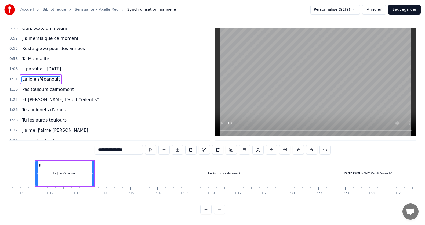
scroll to position [0, 1891]
click at [205, 125] on div "1:32 J'aime, j'aime [PERSON_NAME]" at bounding box center [109, 130] width 201 height 10
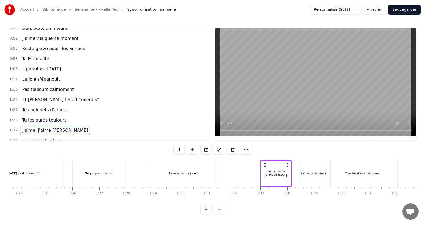
scroll to position [0, 2252]
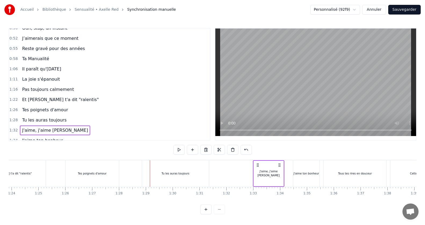
click at [47, 97] on span "Et [PERSON_NAME] t'a dit "ralentis"" at bounding box center [60, 99] width 78 height 6
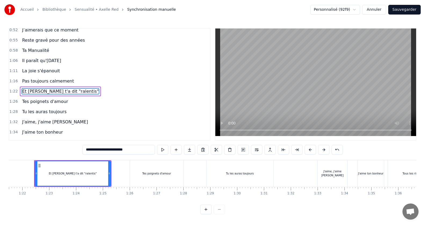
scroll to position [0, 2187]
drag, startPoint x: 37, startPoint y: 173, endPoint x: 29, endPoint y: 173, distance: 8.6
click at [29, 173] on icon at bounding box center [29, 173] width 2 height 4
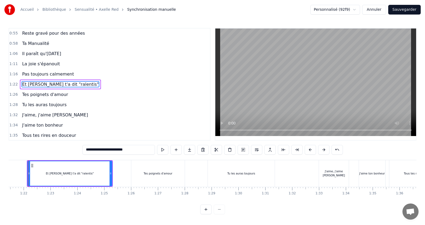
scroll to position [0, 2179]
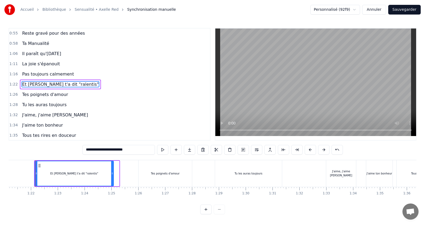
drag, startPoint x: 118, startPoint y: 172, endPoint x: 113, endPoint y: 172, distance: 5.7
click at [113, 172] on icon at bounding box center [112, 173] width 2 height 4
click at [48, 78] on div "Pas toujours calmement" at bounding box center [48, 74] width 56 height 10
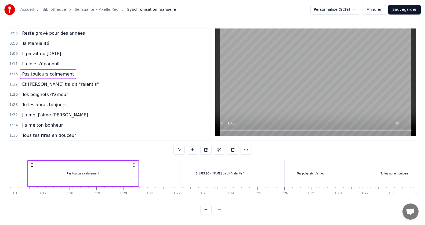
scroll to position [0, 2025]
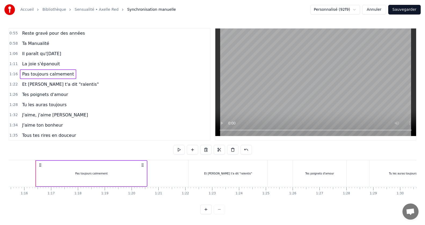
click at [43, 73] on span "Pas toujours calmement" at bounding box center [47, 74] width 53 height 6
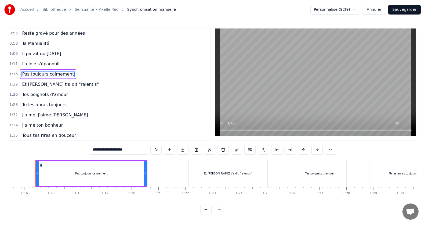
scroll to position [123, 0]
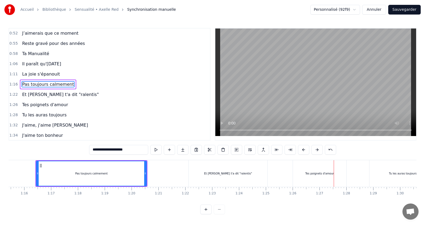
click at [46, 75] on span "La joie s'épanouit" at bounding box center [40, 74] width 39 height 6
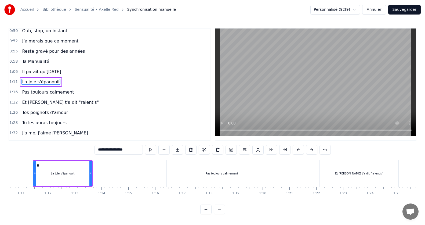
scroll to position [0, 1891]
click at [325, 176] on div "Et [PERSON_NAME] t'a dit "ralentis"" at bounding box center [361, 173] width 79 height 27
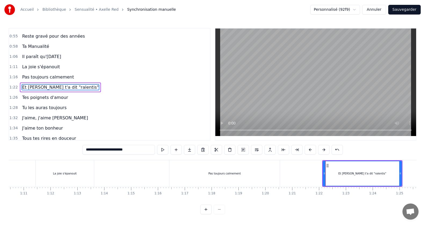
scroll to position [133, 0]
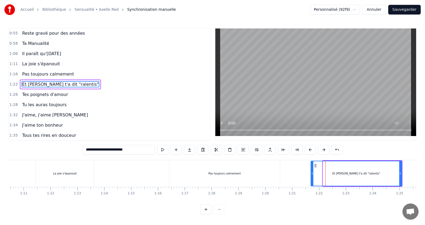
drag, startPoint x: 324, startPoint y: 175, endPoint x: 312, endPoint y: 174, distance: 12.1
click at [312, 174] on icon at bounding box center [312, 173] width 2 height 4
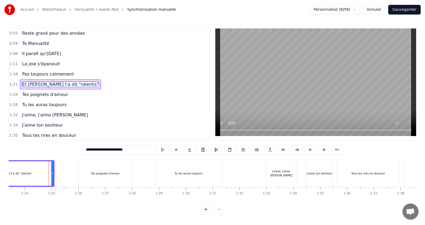
scroll to position [0, 2245]
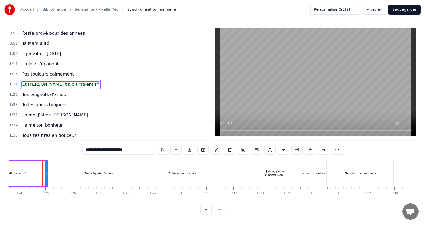
click at [210, 131] on div "0:14 Jamais je n'aurais pensé 0:19 Mais ca y est on y est 0:24 le grand jour es…" at bounding box center [110, 84] width 202 height 113
click at [117, 164] on div "Tes poignets d'amour" at bounding box center [98, 173] width 53 height 27
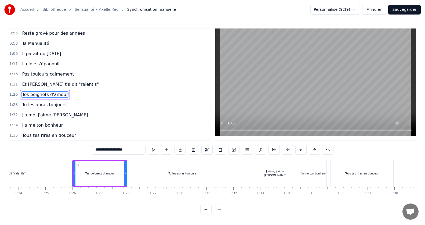
scroll to position [143, 0]
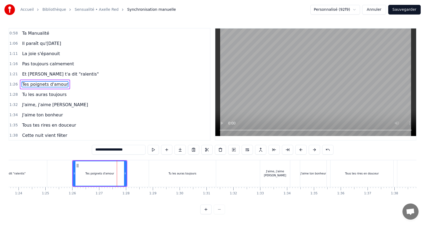
click at [74, 173] on icon at bounding box center [74, 173] width 2 height 4
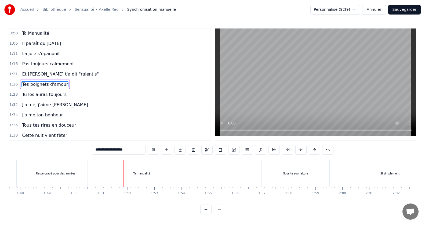
scroll to position [0, 2962]
click at [48, 42] on span "Il paraît qu'[DATE]" at bounding box center [41, 43] width 40 height 6
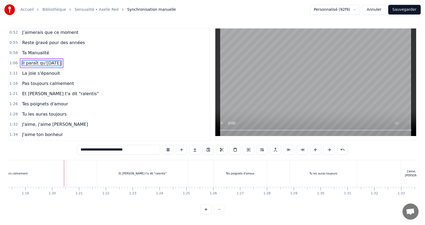
scroll to position [0, 2112]
click at [211, 179] on div "Tes poignets d'amour" at bounding box center [232, 173] width 53 height 27
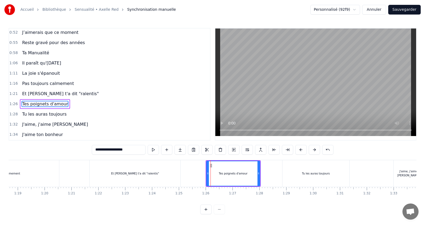
scroll to position [143, 0]
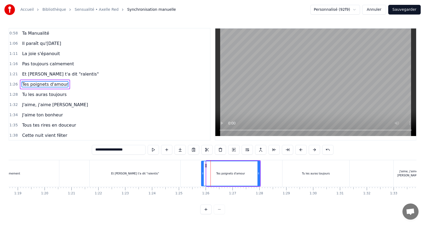
drag, startPoint x: 207, startPoint y: 173, endPoint x: 202, endPoint y: 173, distance: 5.1
click at [202, 173] on icon at bounding box center [203, 173] width 2 height 4
click at [288, 182] on div "Tu les auras toujours" at bounding box center [315, 173] width 67 height 27
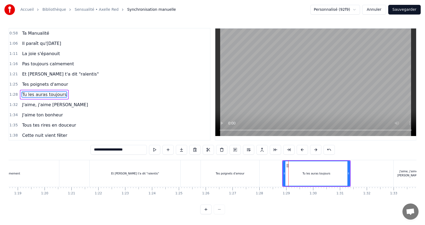
scroll to position [153, 0]
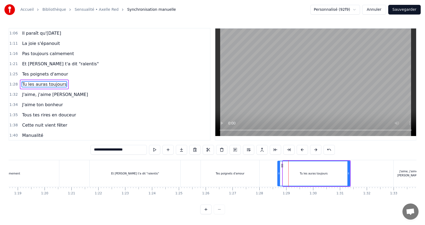
drag, startPoint x: 283, startPoint y: 174, endPoint x: 278, endPoint y: 174, distance: 4.8
click at [278, 174] on icon at bounding box center [279, 173] width 2 height 4
click at [204, 168] on div "Tes poignets d'amour" at bounding box center [230, 173] width 59 height 27
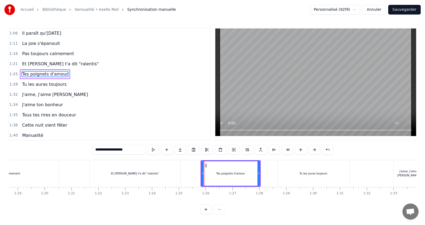
scroll to position [143, 0]
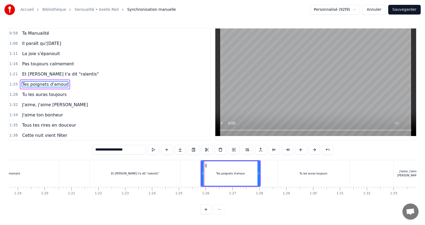
click at [201, 170] on div "Tes poignets d'amour" at bounding box center [230, 174] width 59 height 26
click at [347, 173] on div "Tu les auras toujours" at bounding box center [314, 173] width 72 height 27
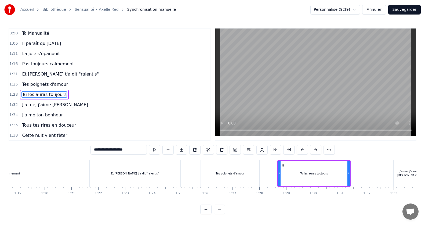
scroll to position [153, 0]
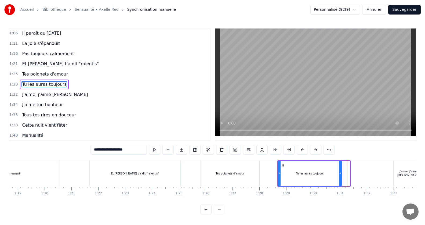
drag, startPoint x: 349, startPoint y: 173, endPoint x: 341, endPoint y: 173, distance: 7.5
click at [341, 173] on icon at bounding box center [340, 173] width 2 height 4
click at [46, 62] on span "Et [PERSON_NAME] t'a dit "ralentis"" at bounding box center [60, 64] width 78 height 6
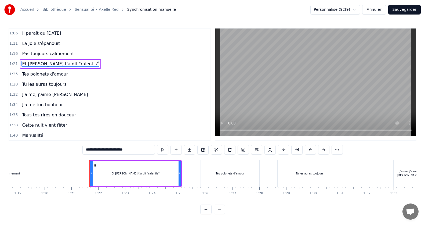
scroll to position [133, 0]
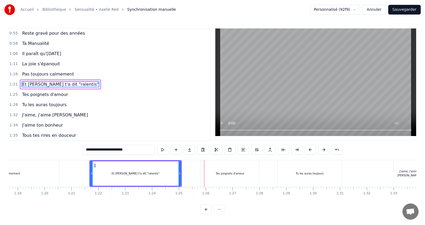
click at [215, 135] on div at bounding box center [316, 84] width 202 height 113
click at [53, 85] on span "Et [PERSON_NAME] t'a dit "ralentis"" at bounding box center [60, 84] width 78 height 6
drag, startPoint x: 180, startPoint y: 172, endPoint x: 165, endPoint y: 170, distance: 15.3
click at [165, 170] on div at bounding box center [164, 173] width 2 height 24
click at [46, 84] on span "Et [PERSON_NAME] t'a dit "ralentis"" at bounding box center [60, 84] width 78 height 6
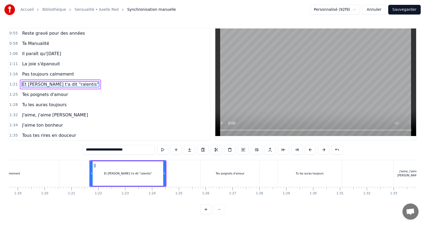
click at [46, 84] on span "Et [PERSON_NAME] t'a dit "ralentis"" at bounding box center [60, 84] width 78 height 6
click at [342, 172] on div "Tu les auras toujours" at bounding box center [309, 173] width 65 height 27
type input "**********"
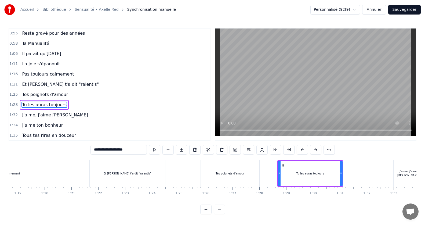
scroll to position [153, 0]
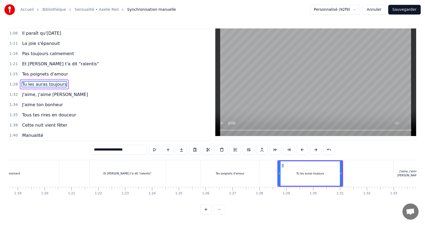
drag, startPoint x: 342, startPoint y: 174, endPoint x: 333, endPoint y: 174, distance: 9.1
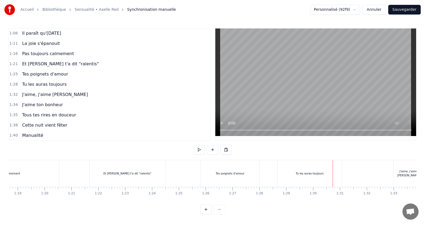
click at [343, 173] on div "Tu les auras toujours" at bounding box center [310, 173] width 66 height 27
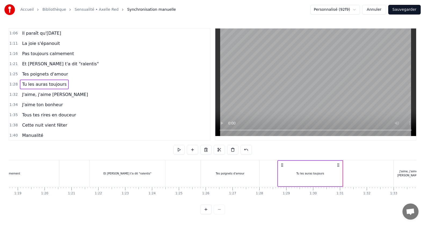
click at [338, 172] on div "Tu les auras toujours" at bounding box center [310, 174] width 64 height 26
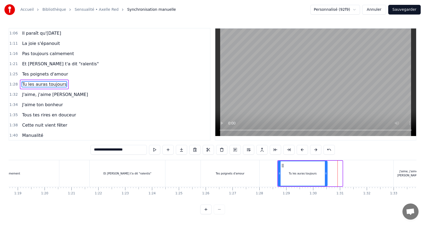
drag, startPoint x: 341, startPoint y: 173, endPoint x: 326, endPoint y: 173, distance: 15.0
click at [326, 173] on circle at bounding box center [326, 172] width 0 height 0
click at [100, 174] on div "Et [PERSON_NAME] t'a dit "ralentis"" at bounding box center [127, 173] width 75 height 27
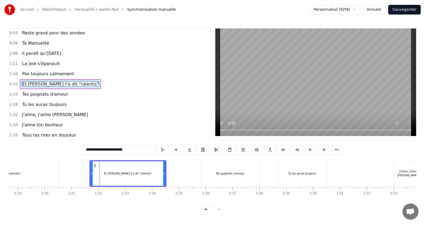
scroll to position [133, 0]
click at [91, 173] on icon at bounding box center [91, 173] width 2 height 4
click at [259, 173] on div "Tes poignets d'amour" at bounding box center [230, 173] width 59 height 27
type input "**********"
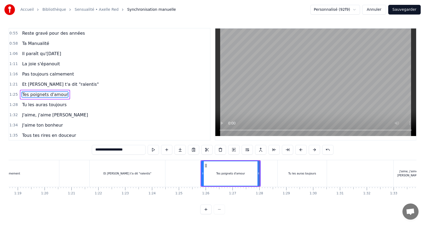
scroll to position [143, 0]
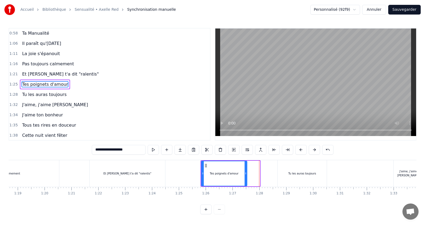
drag, startPoint x: 259, startPoint y: 173, endPoint x: 247, endPoint y: 174, distance: 12.6
click at [247, 174] on icon at bounding box center [246, 173] width 2 height 4
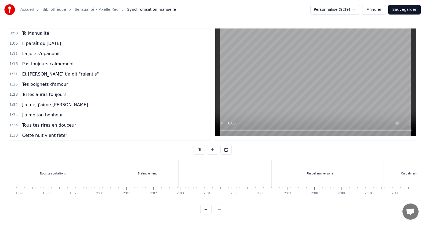
scroll to position [0, 3181]
click at [68, 174] on div "Si simplement" at bounding box center [98, 173] width 62 height 27
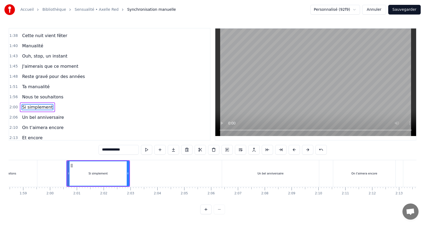
scroll to position [266, 0]
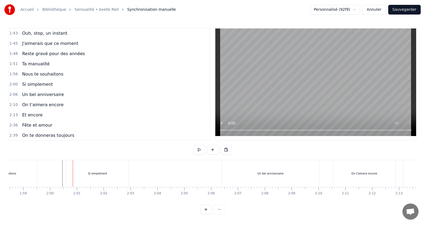
click at [76, 170] on div "Si simplement" at bounding box center [98, 173] width 62 height 27
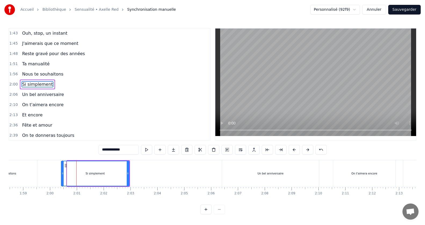
drag, startPoint x: 67, startPoint y: 172, endPoint x: 61, endPoint y: 172, distance: 5.9
click at [61, 172] on icon at bounding box center [62, 173] width 2 height 4
click at [36, 77] on span "Nous te souhaitons" at bounding box center [42, 74] width 42 height 6
type input "**********"
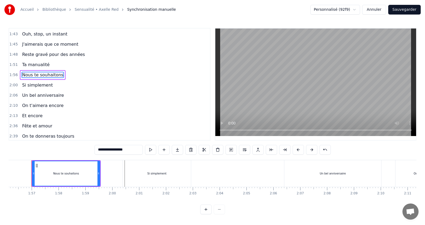
scroll to position [0, 3114]
drag, startPoint x: 102, startPoint y: 173, endPoint x: 98, endPoint y: 173, distance: 4.4
click at [98, 173] on icon at bounding box center [98, 173] width 2 height 4
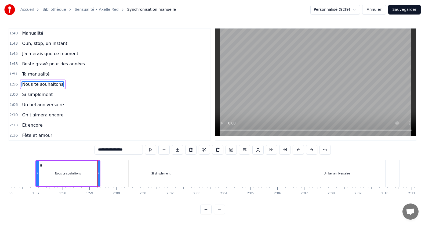
click at [38, 87] on span "Nous te souhaitons" at bounding box center [42, 84] width 42 height 6
click at [386, 175] on div "Un bel anniversaire" at bounding box center [337, 173] width 99 height 27
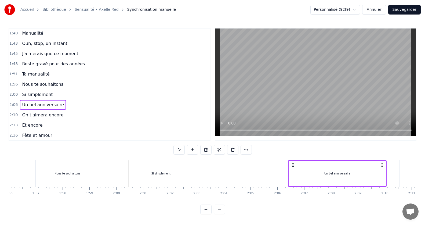
click at [380, 173] on div "Un bel anniversaire" at bounding box center [337, 174] width 97 height 26
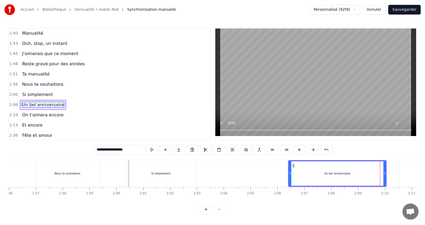
scroll to position [276, 0]
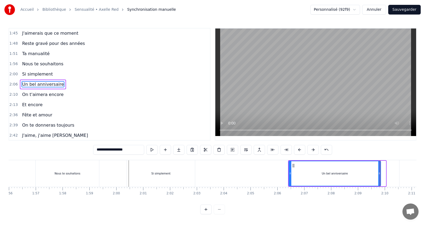
drag, startPoint x: 384, startPoint y: 173, endPoint x: 379, endPoint y: 173, distance: 5.1
click at [379, 173] on icon at bounding box center [379, 173] width 2 height 4
click at [176, 167] on div "Si simplement" at bounding box center [161, 173] width 68 height 27
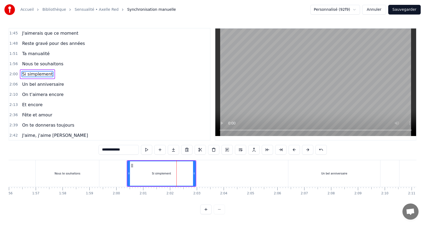
scroll to position [266, 0]
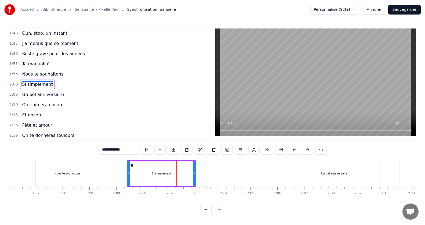
click at [127, 169] on div "Si simplement" at bounding box center [161, 174] width 68 height 26
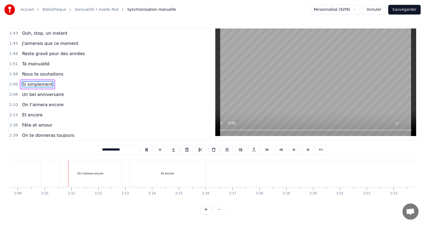
scroll to position [0, 3471]
click at [175, 168] on div "Et encore" at bounding box center [151, 173] width 76 height 27
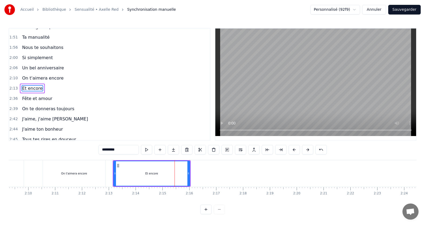
scroll to position [296, 0]
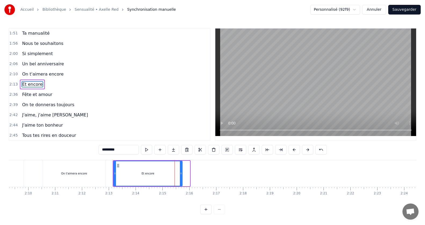
drag, startPoint x: 189, startPoint y: 174, endPoint x: 182, endPoint y: 176, distance: 7.8
click at [182, 176] on div at bounding box center [181, 173] width 2 height 24
click at [25, 61] on span "Un bel anniversaire" at bounding box center [42, 64] width 43 height 6
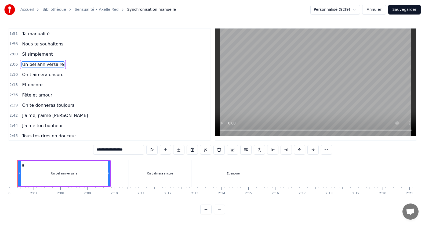
scroll to position [0, 3367]
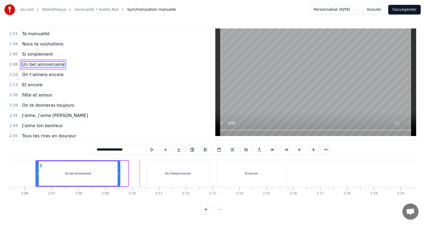
drag, startPoint x: 126, startPoint y: 174, endPoint x: 118, endPoint y: 174, distance: 8.1
click at [118, 174] on icon at bounding box center [119, 173] width 2 height 4
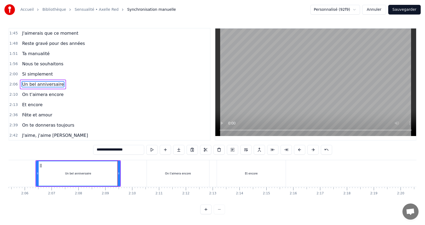
click at [31, 82] on span "Un bel anniversaire" at bounding box center [42, 84] width 43 height 6
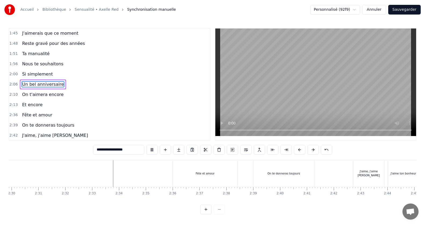
scroll to position [0, 4089]
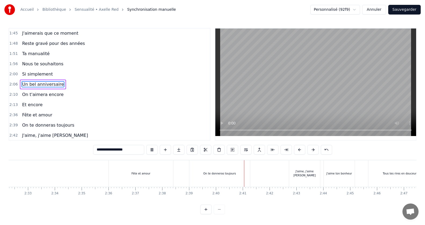
click at [109, 174] on div "Fête et amour" at bounding box center [140, 173] width 65 height 27
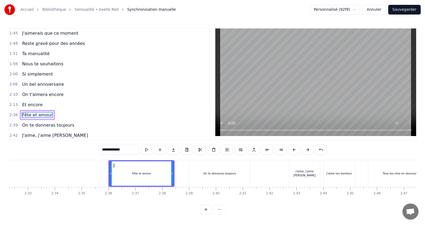
scroll to position [306, 0]
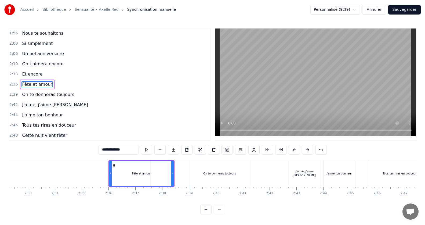
click at [173, 176] on div "Fête et amour" at bounding box center [141, 174] width 65 height 26
drag, startPoint x: 173, startPoint y: 174, endPoint x: 164, endPoint y: 175, distance: 9.2
click at [164, 175] on icon at bounding box center [163, 173] width 2 height 4
click at [110, 168] on div at bounding box center [111, 173] width 2 height 24
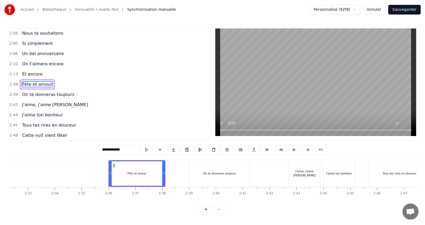
click at [24, 85] on span "Fête et amour" at bounding box center [36, 84] width 31 height 6
click at [191, 178] on div "On te donneras toujours" at bounding box center [219, 173] width 61 height 27
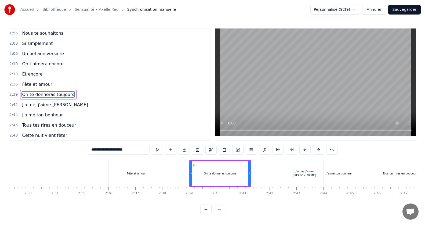
scroll to position [317, 0]
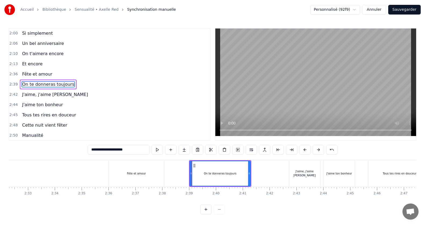
click at [144, 177] on div "Fête et amour" at bounding box center [136, 173] width 55 height 27
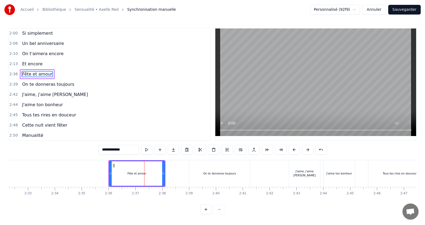
scroll to position [306, 0]
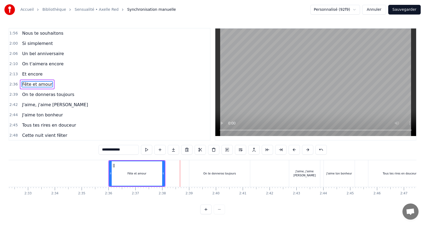
click at [191, 174] on div "On te donneras toujours" at bounding box center [219, 173] width 61 height 27
type input "**********"
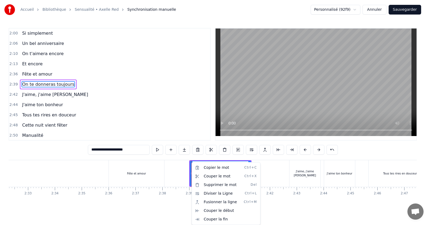
click at [179, 179] on html "Accueil Bibliothèque Sensualité • Axelle Red Synchronisation manuelle Personnal…" at bounding box center [215, 111] width 430 height 223
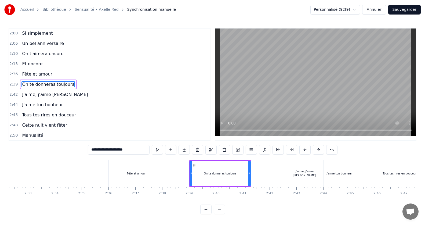
click at [191, 174] on div at bounding box center [191, 173] width 0 height 27
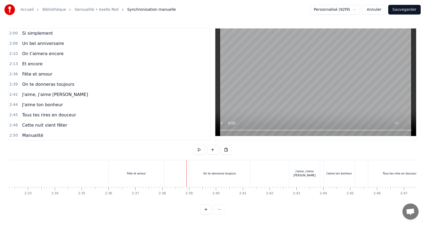
click at [196, 173] on div "On te donneras toujours" at bounding box center [219, 173] width 61 height 27
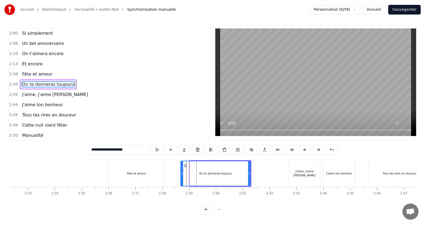
drag, startPoint x: 191, startPoint y: 172, endPoint x: 182, endPoint y: 173, distance: 9.3
click at [182, 173] on icon at bounding box center [182, 173] width 2 height 4
click at [26, 82] on span "On te donneras toujours" at bounding box center [47, 84] width 53 height 6
drag, startPoint x: 248, startPoint y: 174, endPoint x: 243, endPoint y: 176, distance: 5.9
click at [243, 176] on div at bounding box center [243, 173] width 2 height 24
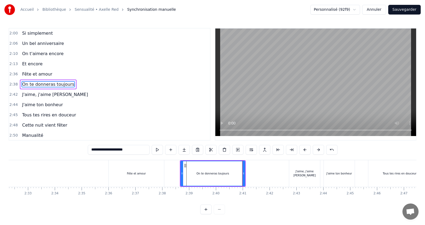
click at [25, 73] on span "Fête et amour" at bounding box center [36, 74] width 31 height 6
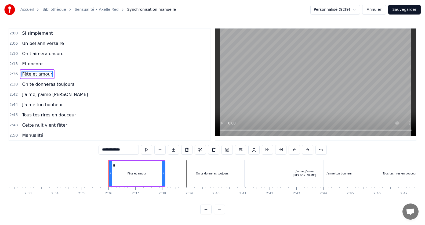
scroll to position [306, 0]
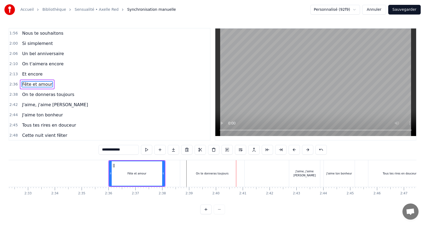
click at [238, 177] on div "On te donneras toujours" at bounding box center [212, 173] width 64 height 27
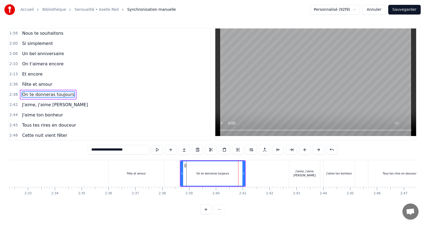
scroll to position [317, 0]
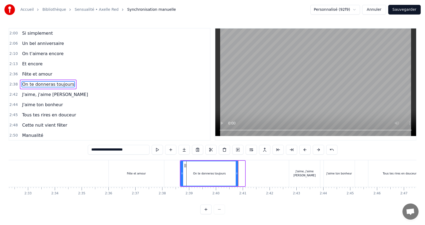
drag, startPoint x: 243, startPoint y: 174, endPoint x: 237, endPoint y: 174, distance: 6.7
click at [237, 174] on icon at bounding box center [237, 173] width 2 height 4
click at [39, 75] on span "Fête et amour" at bounding box center [36, 74] width 31 height 6
type input "**********"
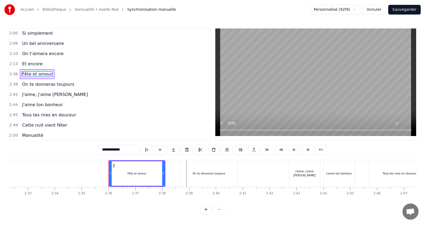
scroll to position [306, 0]
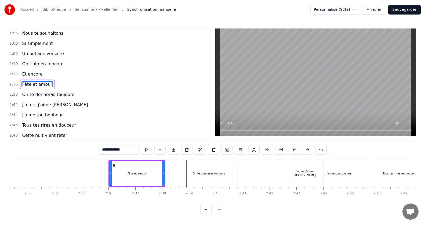
click at [164, 176] on div "Fête et amour" at bounding box center [137, 174] width 56 height 26
click at [164, 174] on div at bounding box center [164, 173] width 0 height 27
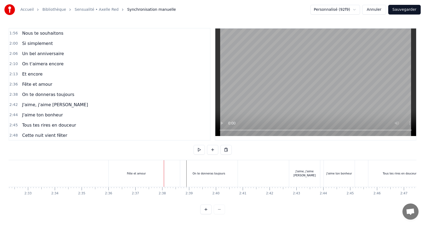
click at [150, 177] on div "Fête et amour" at bounding box center [136, 173] width 55 height 27
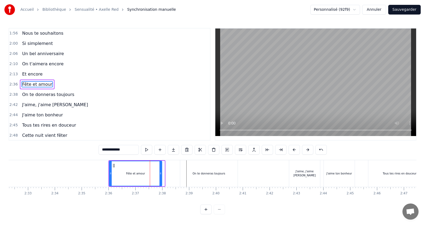
click at [162, 175] on icon at bounding box center [160, 173] width 2 height 4
click at [29, 87] on span "Fête et amour" at bounding box center [36, 84] width 31 height 6
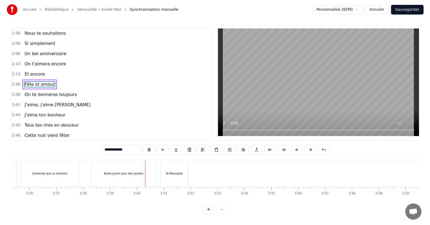
scroll to position [0, 5797]
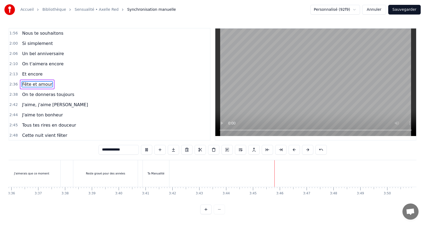
click at [408, 10] on button "Sauvegarder" at bounding box center [404, 10] width 32 height 10
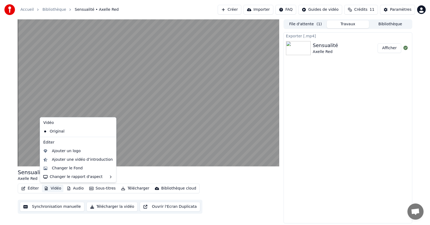
click at [49, 187] on button "Vidéo" at bounding box center [52, 188] width 21 height 8
click at [67, 166] on div "Changer le Fond" at bounding box center [67, 167] width 31 height 5
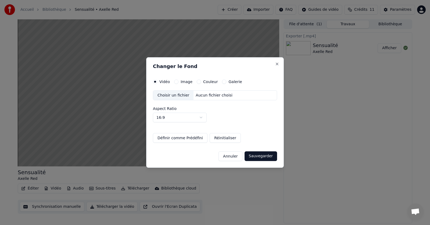
click at [178, 82] on div "Image" at bounding box center [183, 81] width 18 height 4
click at [177, 81] on button "Image" at bounding box center [176, 81] width 4 height 4
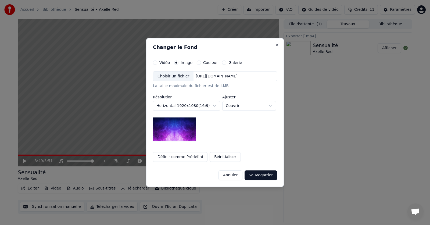
click at [201, 75] on div "[URL][DOMAIN_NAME]" at bounding box center [216, 76] width 46 height 5
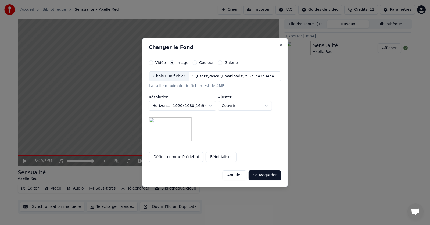
click at [262, 170] on button "Sauvegarder" at bounding box center [264, 175] width 32 height 10
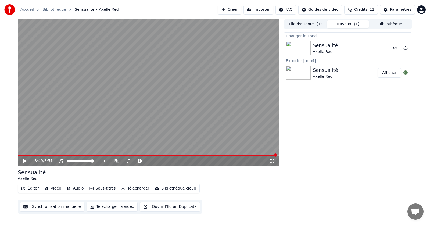
click at [25, 163] on icon at bounding box center [28, 161] width 13 height 4
click at [22, 160] on icon at bounding box center [28, 161] width 13 height 4
click at [24, 162] on icon at bounding box center [24, 160] width 3 height 3
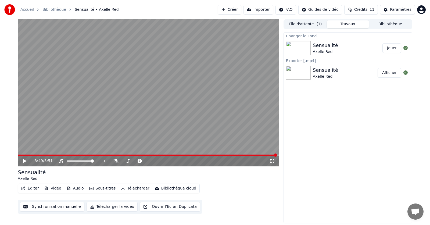
click at [391, 52] on button "Jouer" at bounding box center [391, 48] width 19 height 10
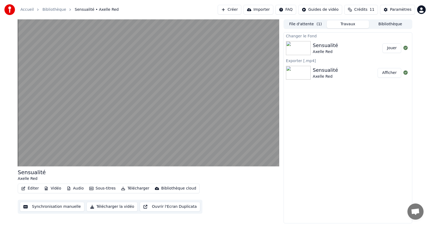
click at [105, 205] on button "Télécharger la vidéo" at bounding box center [111, 207] width 51 height 10
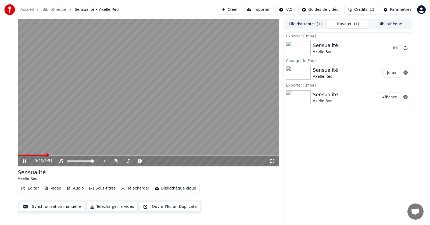
click at [273, 161] on div "0:25 / 3:51" at bounding box center [148, 160] width 257 height 5
click at [273, 161] on icon at bounding box center [271, 161] width 5 height 4
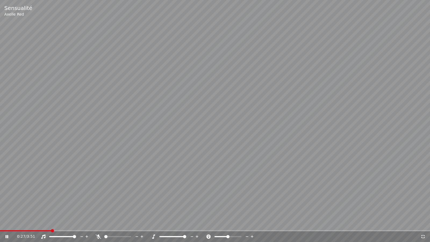
click at [340, 70] on video at bounding box center [215, 121] width 430 height 242
click at [118, 224] on span at bounding box center [117, 236] width 3 height 3
drag, startPoint x: 118, startPoint y: 234, endPoint x: 96, endPoint y: 239, distance: 22.3
click at [96, 224] on div "0:34 / 3:51" at bounding box center [215, 236] width 430 height 11
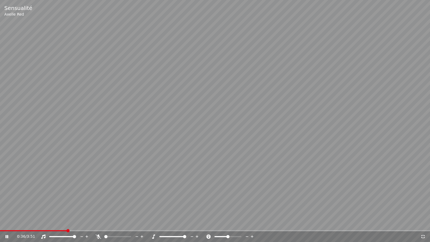
click at [104, 224] on span at bounding box center [105, 236] width 3 height 3
click at [239, 224] on span at bounding box center [238, 236] width 3 height 3
click at [228, 224] on span at bounding box center [228, 236] width 3 height 3
click at [230, 224] on span at bounding box center [229, 236] width 3 height 3
click at [131, 101] on video at bounding box center [215, 121] width 430 height 242
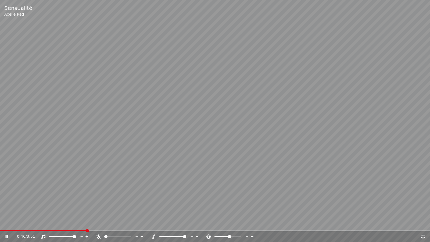
click at [131, 101] on video at bounding box center [215, 121] width 430 height 242
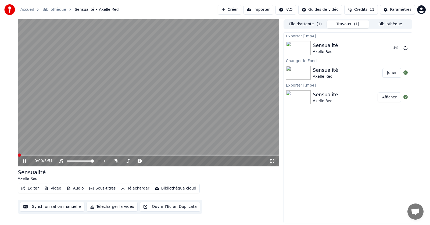
click at [18, 157] on span at bounding box center [19, 154] width 3 height 3
click at [138, 162] on icon at bounding box center [139, 161] width 4 height 4
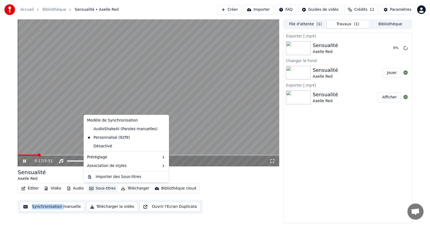
click at [98, 186] on button "Sous-titres" at bounding box center [102, 188] width 31 height 8
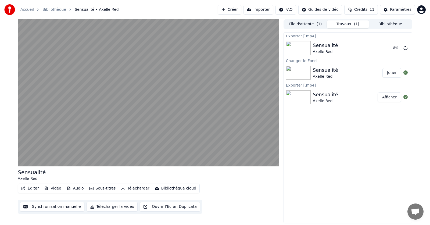
click at [236, 198] on div "Éditer Vidéo Audio Sous-titres Télécharger Bibliothèque cloud Synchronisation m…" at bounding box center [148, 198] width 261 height 30
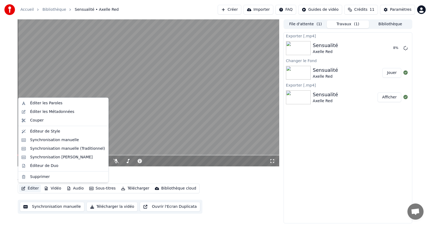
click at [30, 189] on button "Éditer" at bounding box center [30, 188] width 22 height 8
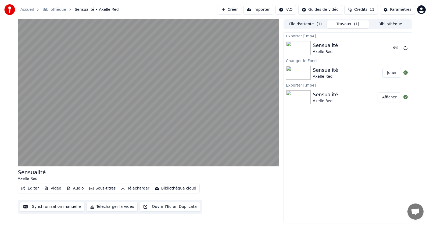
click at [222, 182] on div "Sensualité [PERSON_NAME] Éditer Vidéo Audio Sous-titres Télécharger Bibliothèqu…" at bounding box center [148, 190] width 261 height 45
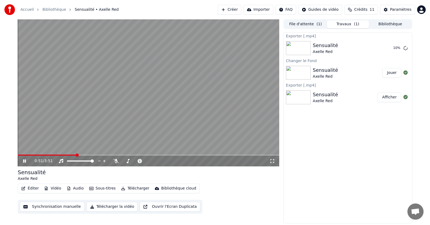
click at [159, 68] on video at bounding box center [148, 92] width 261 height 147
click at [273, 160] on icon at bounding box center [271, 161] width 5 height 4
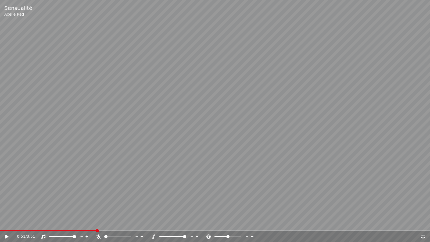
click at [5, 224] on icon at bounding box center [10, 236] width 13 height 4
click at [251, 100] on video at bounding box center [215, 121] width 430 height 242
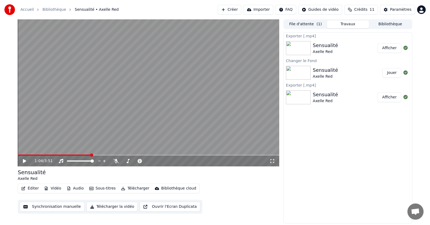
click at [396, 48] on button "Afficher" at bounding box center [389, 48] width 24 height 10
